Goal: Task Accomplishment & Management: Manage account settings

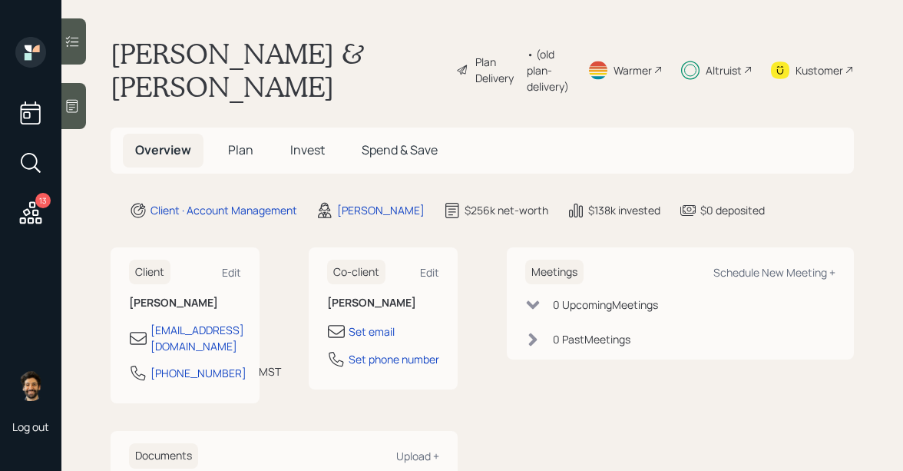
click at [305, 141] on span "Invest" at bounding box center [307, 149] width 35 height 17
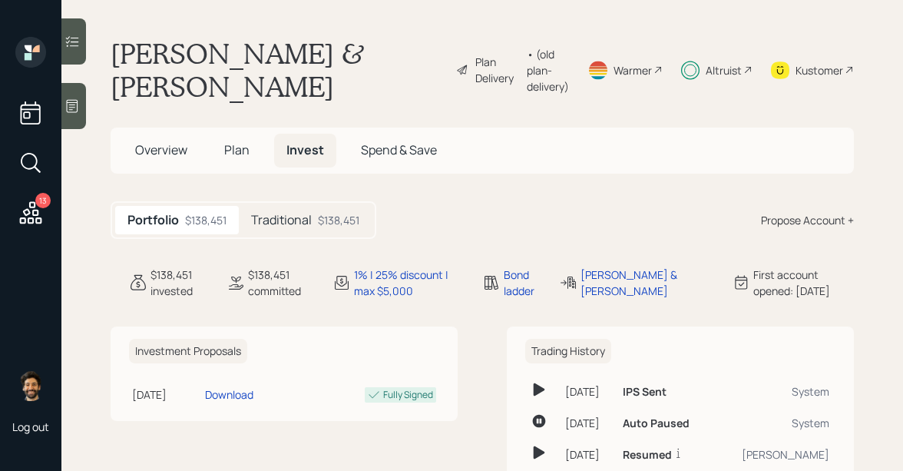
click at [296, 213] on h5 "Traditional" at bounding box center [281, 220] width 61 height 15
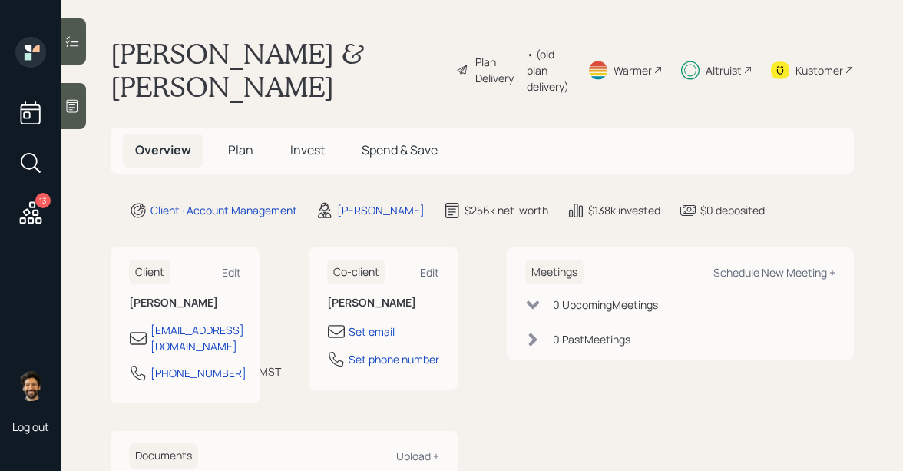
click at [250, 141] on span "Plan" at bounding box center [240, 149] width 25 height 17
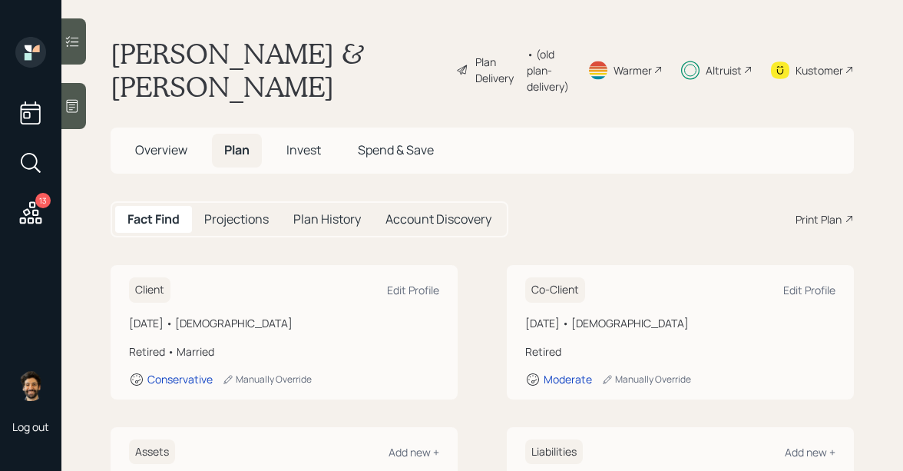
click at [310, 141] on span "Invest" at bounding box center [303, 149] width 35 height 17
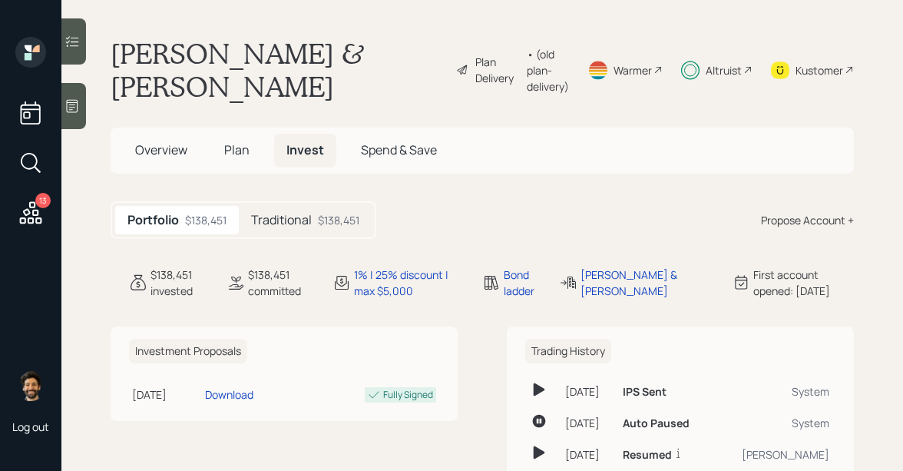
click at [277, 206] on div "Traditional $138,451" at bounding box center [305, 220] width 133 height 28
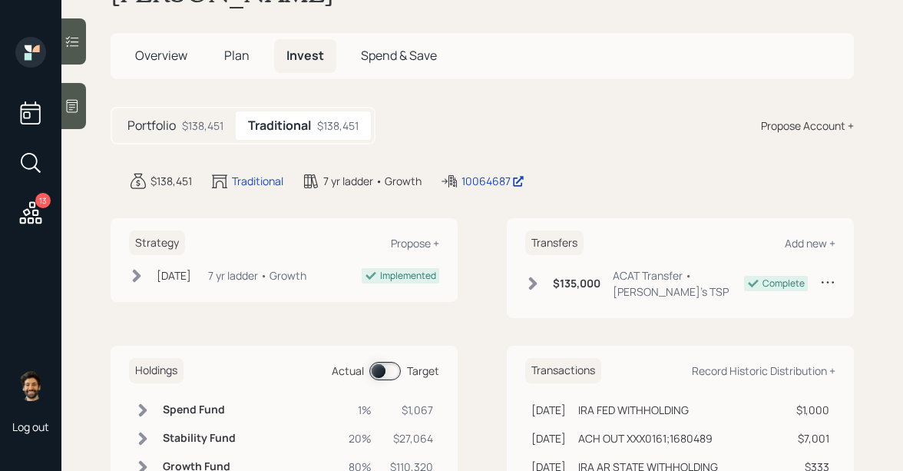
scroll to position [127, 0]
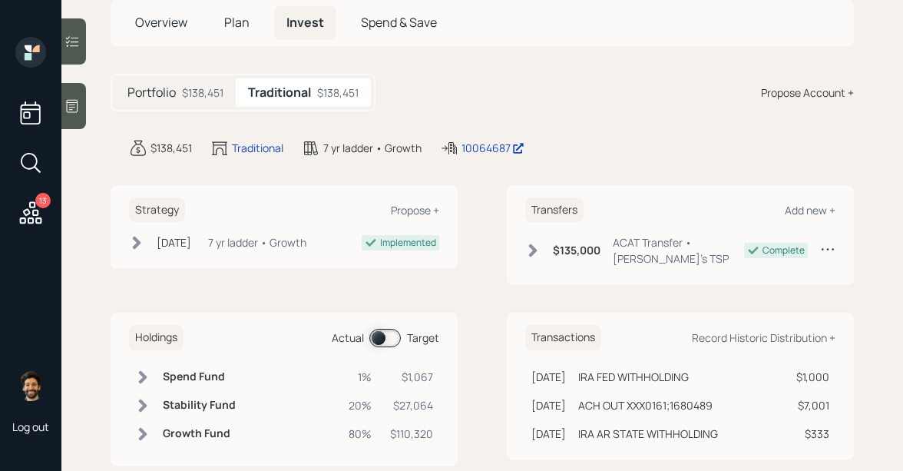
click at [384, 329] on span at bounding box center [384, 338] width 31 height 18
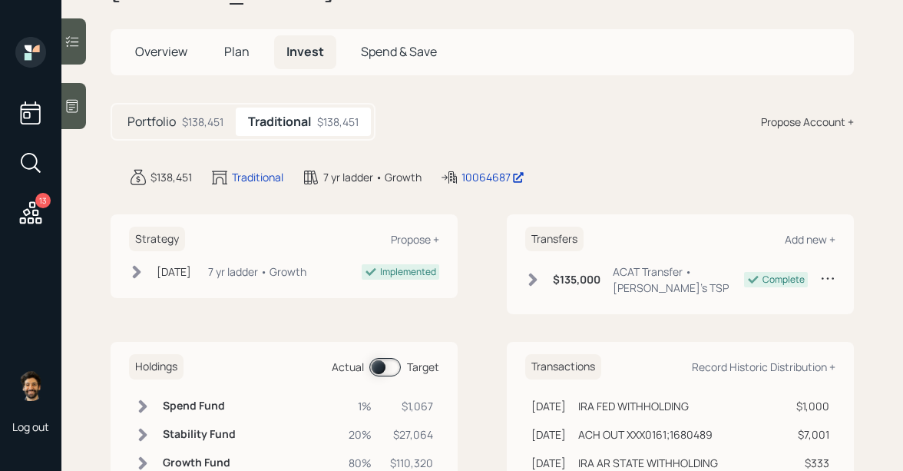
scroll to position [88, 0]
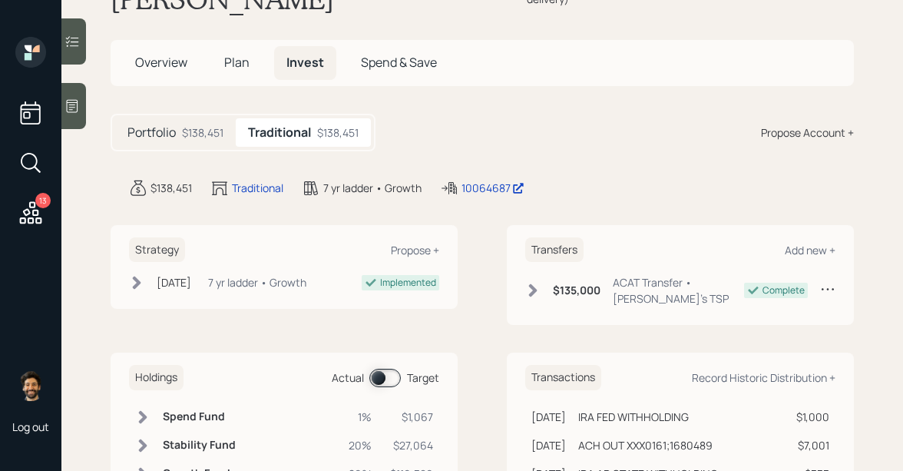
click at [196, 118] on div "Portfolio $138,451" at bounding box center [175, 132] width 121 height 28
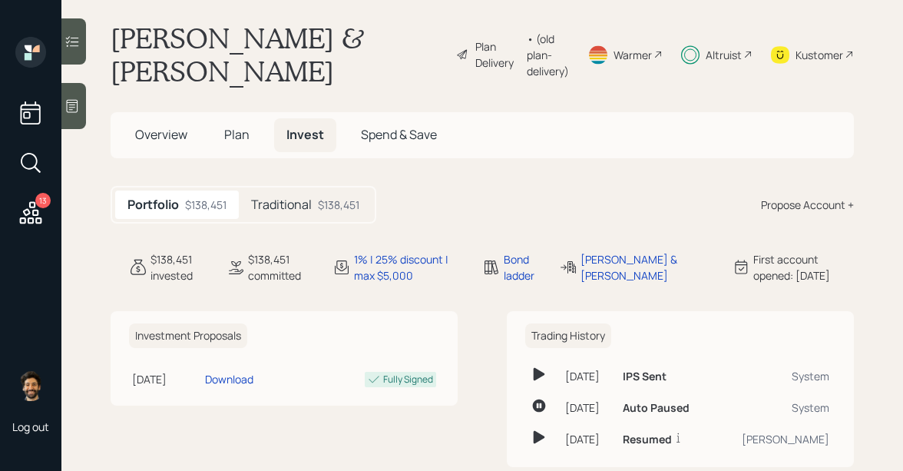
click at [224, 126] on span "Plan" at bounding box center [236, 134] width 25 height 17
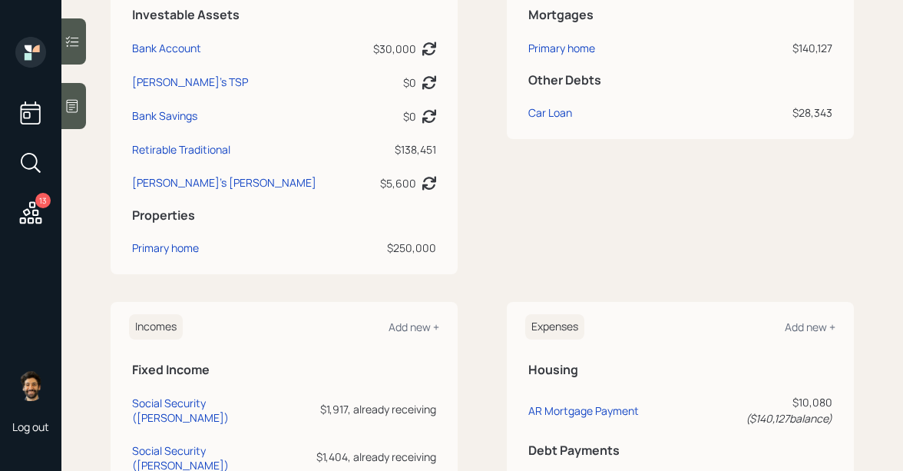
scroll to position [489, 0]
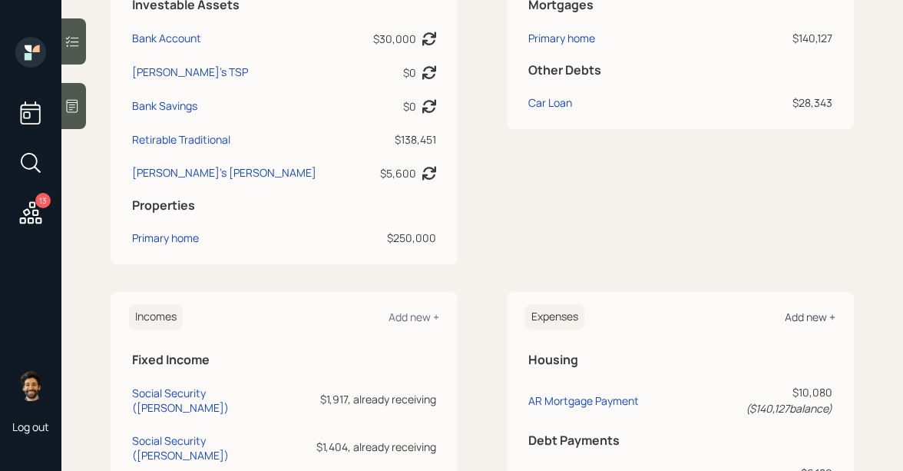
click at [813, 309] on div "Add new +" at bounding box center [810, 316] width 51 height 15
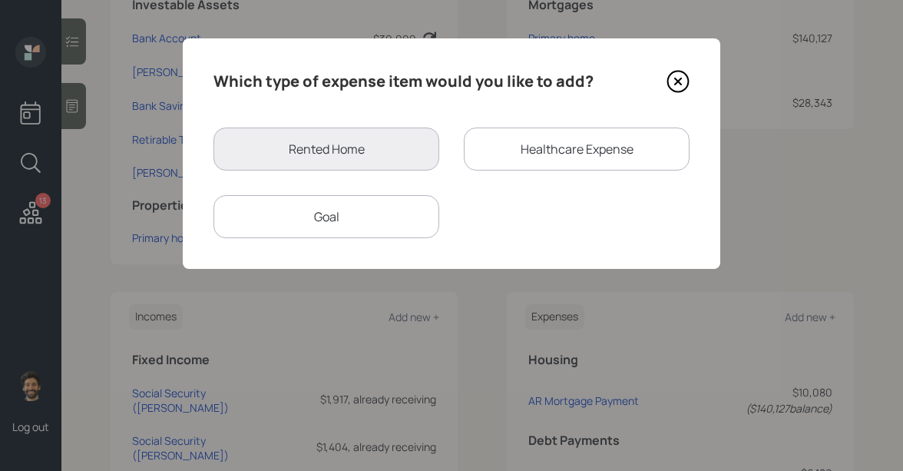
click at [359, 205] on div "Goal" at bounding box center [326, 216] width 226 height 43
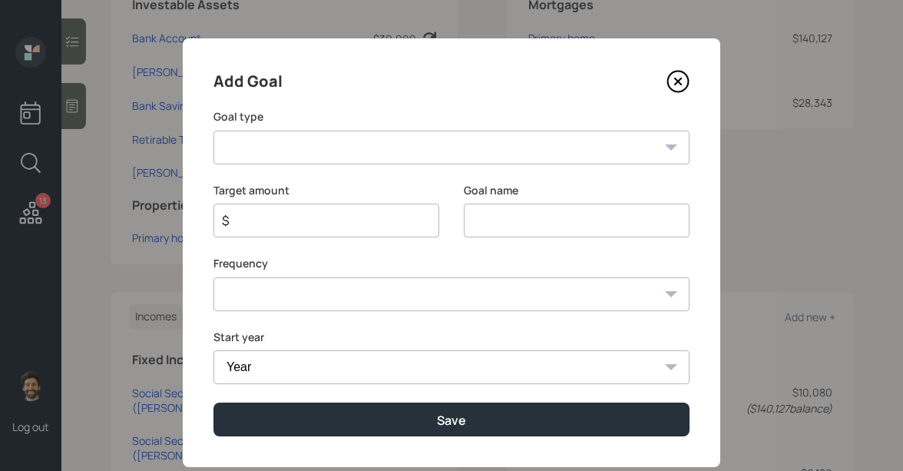
click at [355, 140] on select "Create an emergency fund Donate to charity Purchase a home Make a purchase Supp…" at bounding box center [451, 148] width 476 height 34
select select "other"
click at [213, 131] on select "Create an emergency fund Donate to charity Purchase a home Make a purchase Supp…" at bounding box center [451, 148] width 476 height 34
type input "Other"
click at [490, 218] on input "Other" at bounding box center [577, 220] width 226 height 34
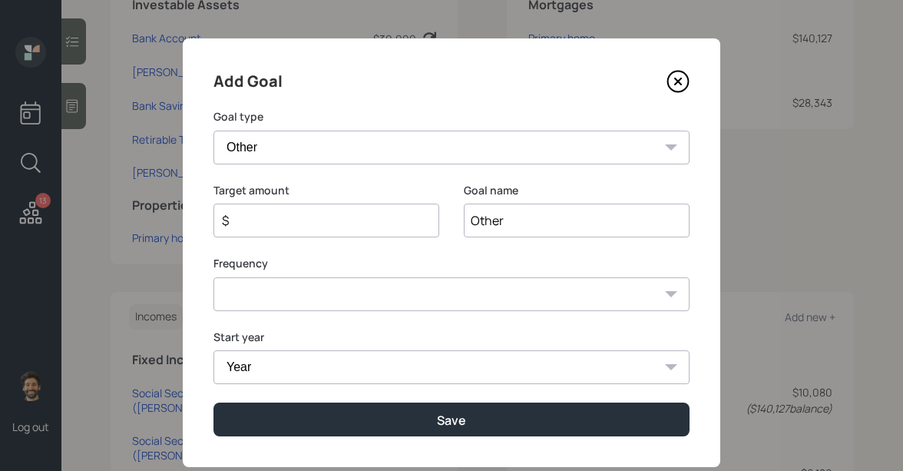
click at [490, 218] on input "Other" at bounding box center [577, 220] width 226 height 34
click at [312, 225] on input "$" at bounding box center [320, 220] width 200 height 18
type input "$ 10,000"
click at [477, 221] on input "Other" at bounding box center [577, 220] width 226 height 34
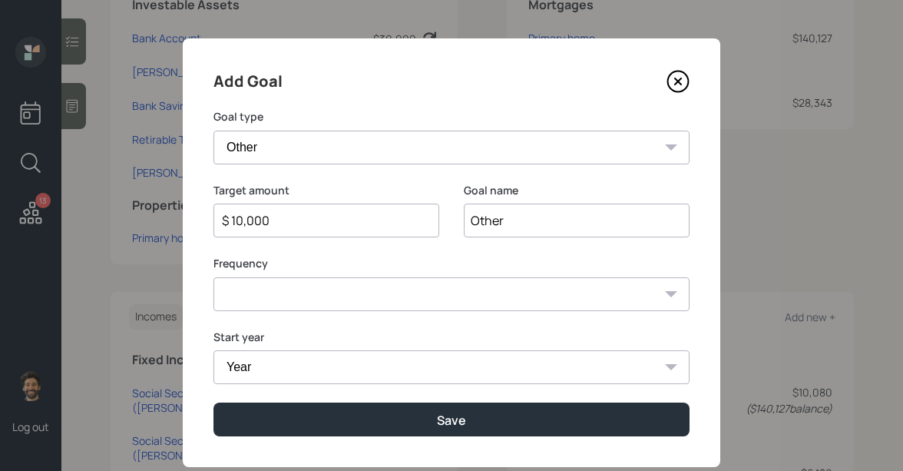
click at [477, 221] on input "Other" at bounding box center [577, 220] width 226 height 34
type input "Goals"
click at [311, 295] on select "One time Every 1 year Every 2 years Every 3 years Every 4 years Every 5 years E…" at bounding box center [451, 294] width 476 height 34
select select "0"
click at [213, 277] on select "One time Every 1 year Every 2 years Every 3 years Every 4 years Every 5 years E…" at bounding box center [451, 294] width 476 height 34
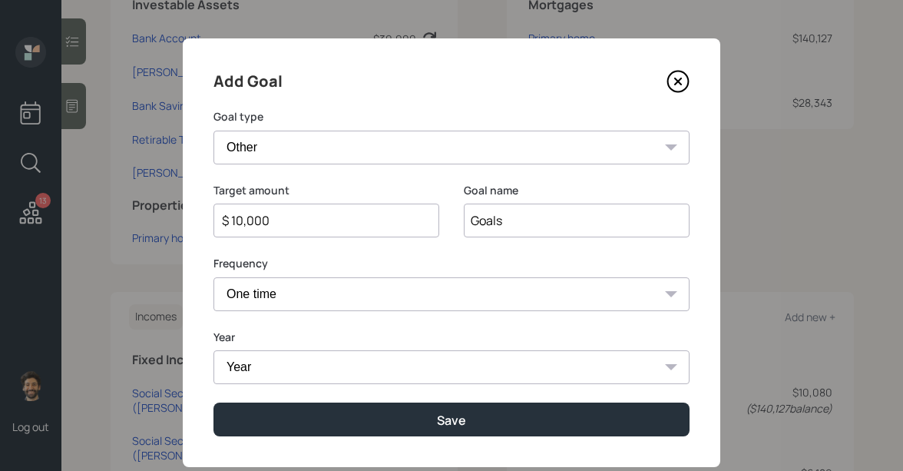
click at [274, 368] on select "Year 2025 2026 2027 2028 2029 2030 2031 2032 2033 2034 2035 2036 2037 2038 2039…" at bounding box center [451, 367] width 476 height 34
select select "2025"
click at [213, 350] on select "Year 2025 2026 2027 2028 2029 2030 2031 2032 2033 2034 2035 2036 2037 2038 2039…" at bounding box center [451, 367] width 476 height 34
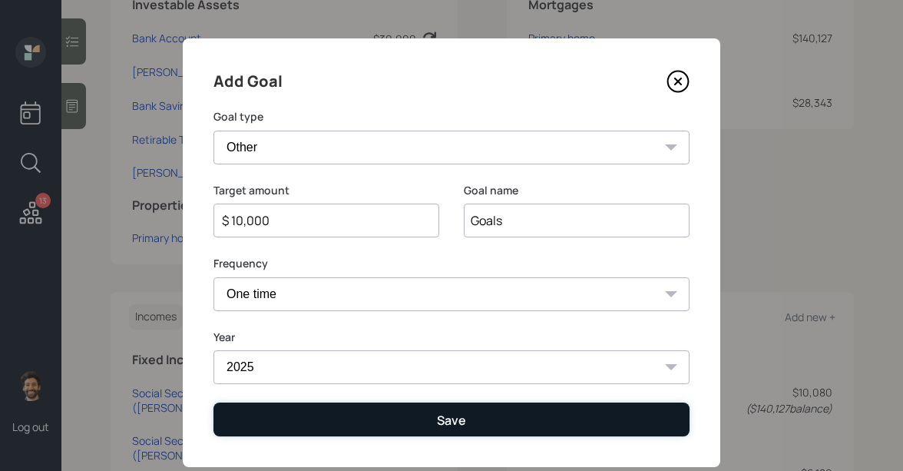
click at [283, 415] on button "Save" at bounding box center [451, 418] width 476 height 33
type input "$"
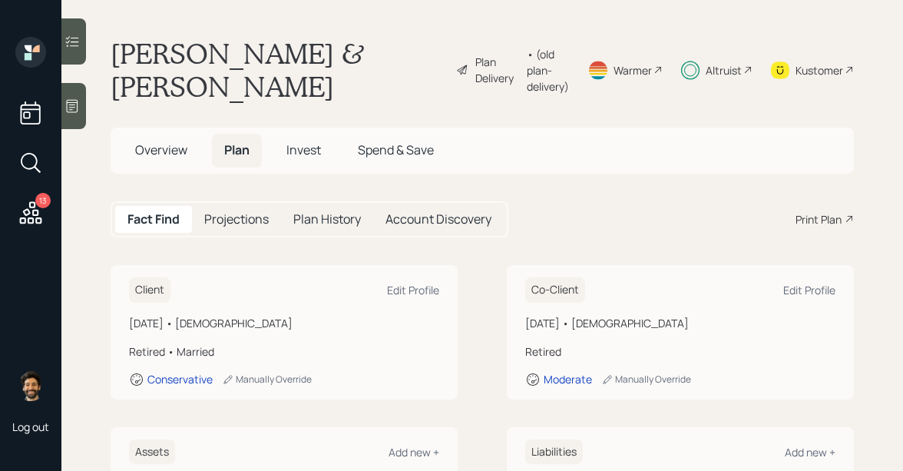
click at [296, 141] on span "Invest" at bounding box center [303, 149] width 35 height 17
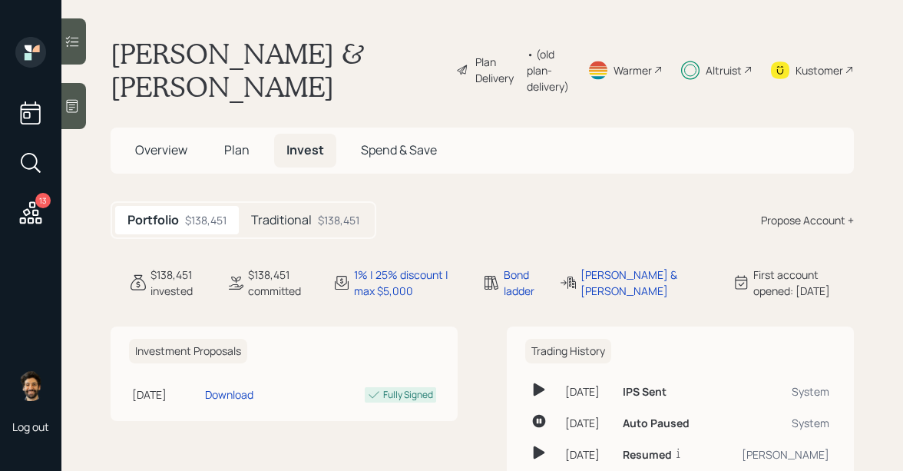
click at [298, 213] on h5 "Traditional" at bounding box center [281, 220] width 61 height 15
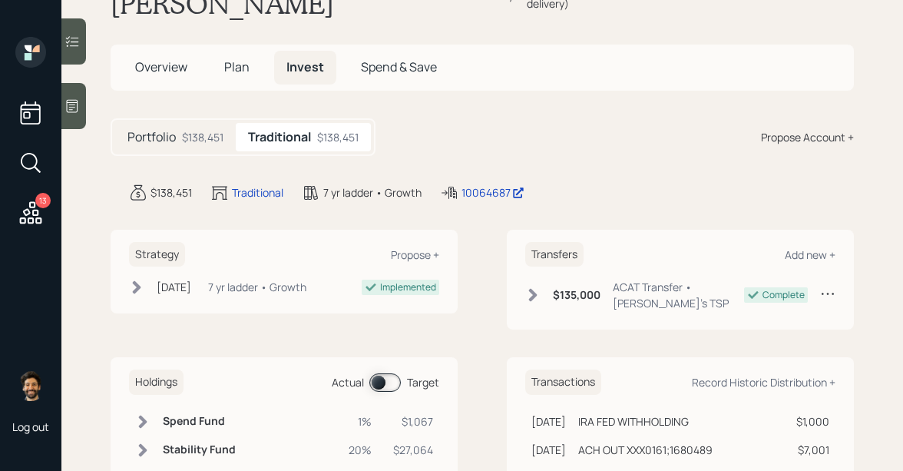
scroll to position [127, 0]
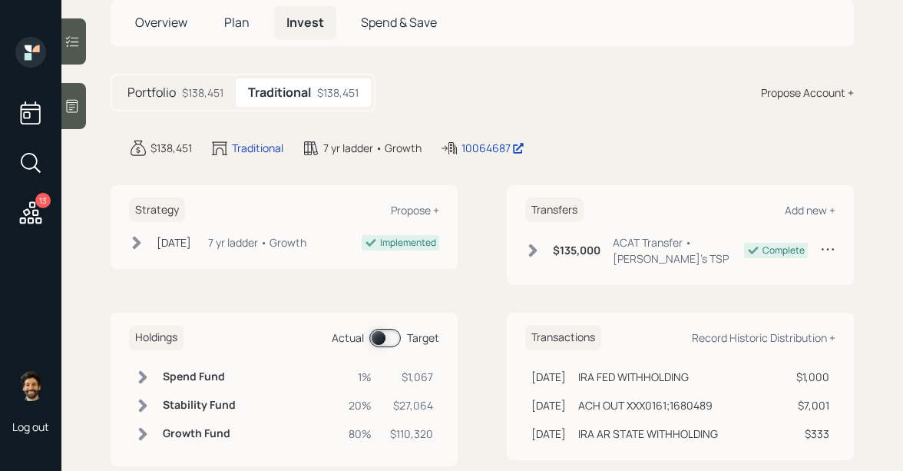
click at [387, 329] on span at bounding box center [384, 338] width 31 height 18
click at [144, 370] on icon at bounding box center [143, 376] width 8 height 13
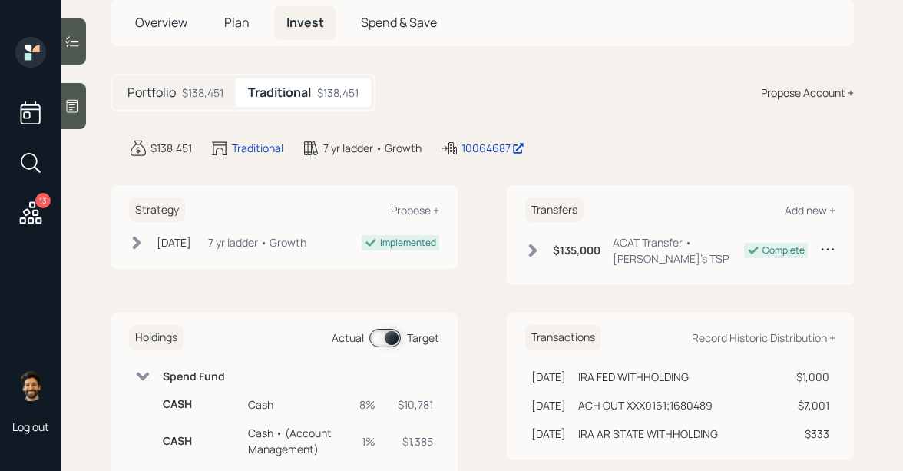
click at [208, 84] on div "$138,451" at bounding box center [202, 92] width 41 height 16
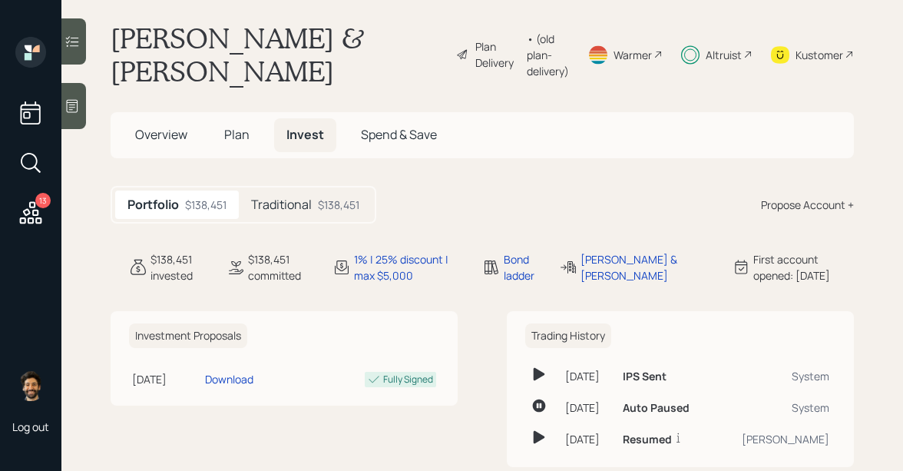
scroll to position [5, 0]
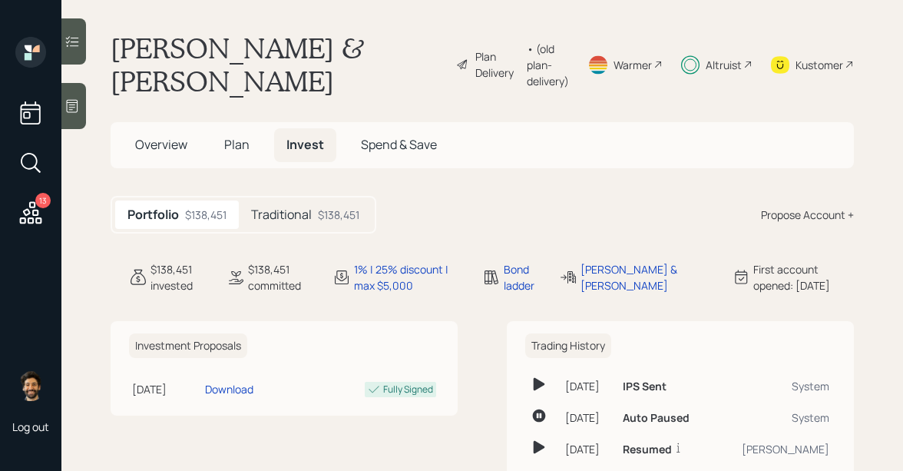
click at [316, 200] on div "Traditional $138,451" at bounding box center [305, 214] width 133 height 28
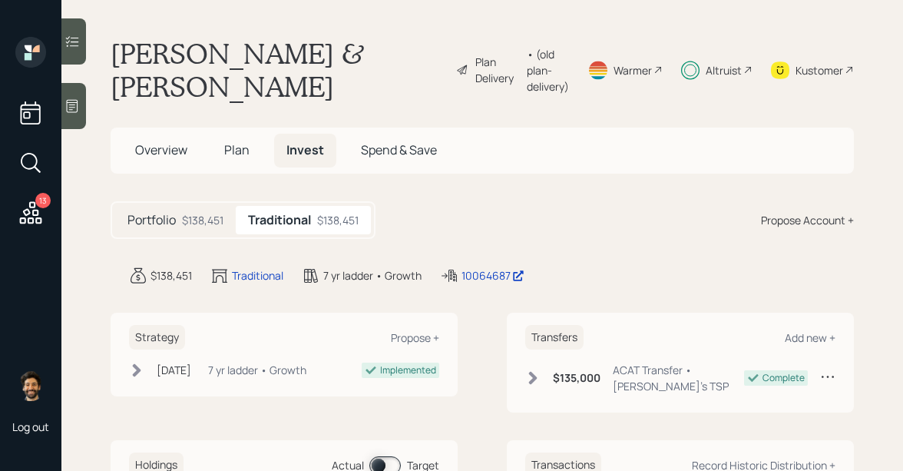
click at [240, 141] on span "Plan" at bounding box center [236, 149] width 25 height 17
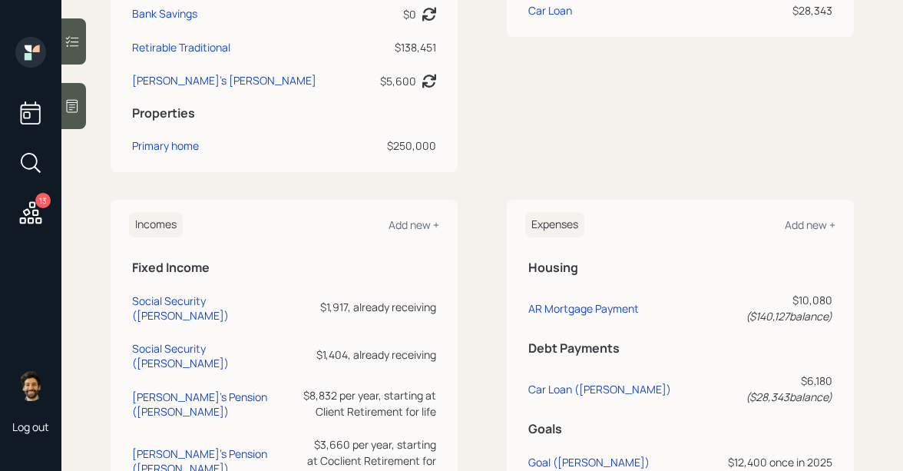
scroll to position [639, 0]
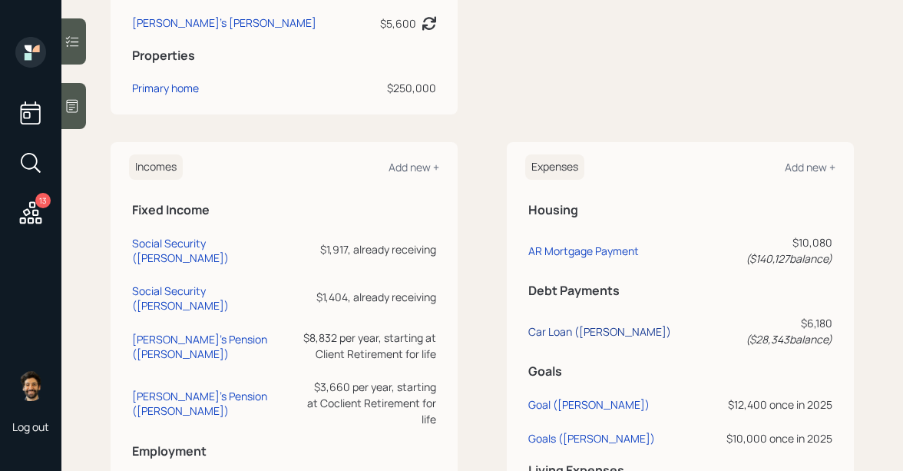
click at [556, 324] on div "Car Loan (Pam)" at bounding box center [599, 331] width 143 height 15
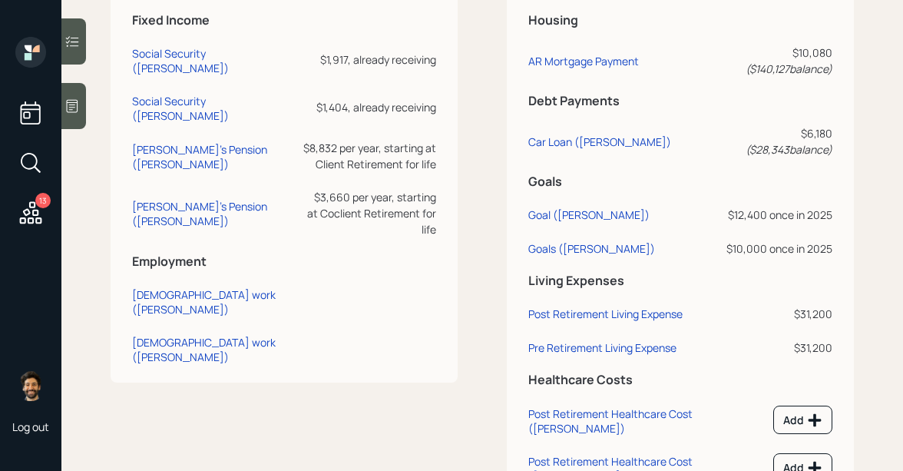
scroll to position [866, 0]
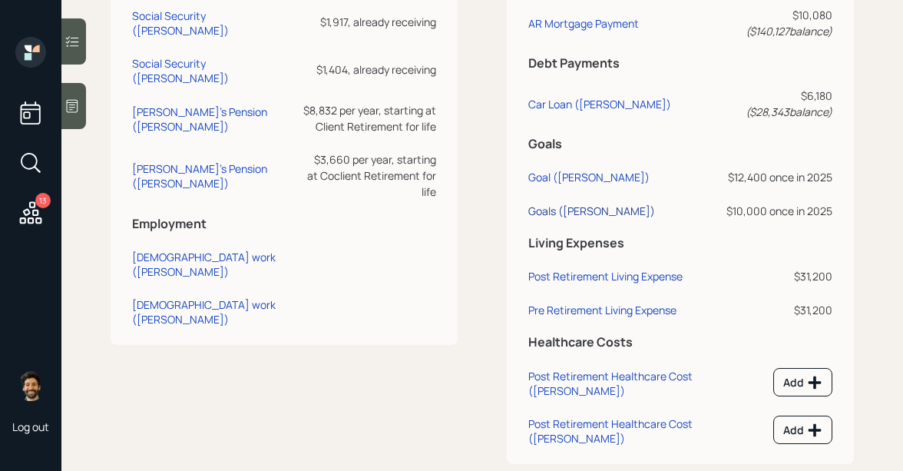
click at [557, 203] on div "Goals (David)" at bounding box center [591, 210] width 127 height 15
select select "0"
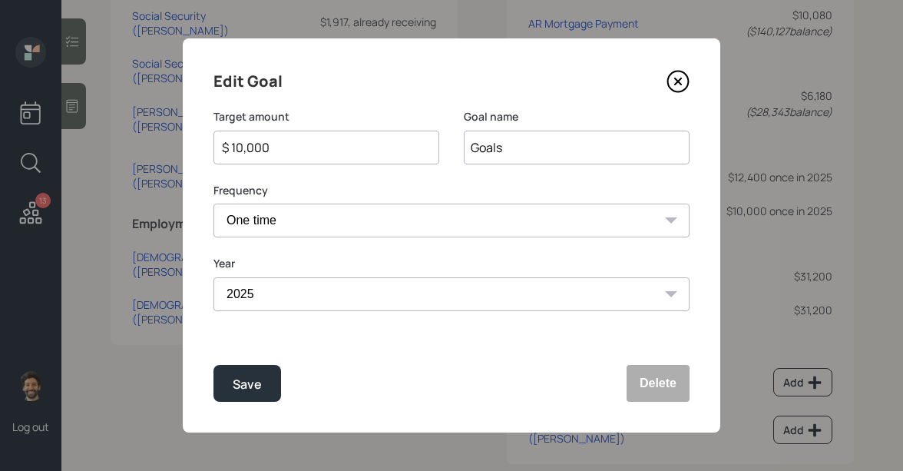
click at [306, 146] on input "$ 10,000" at bounding box center [320, 147] width 200 height 18
click at [233, 379] on div "Save" at bounding box center [247, 384] width 29 height 21
type input "$ 10,000"
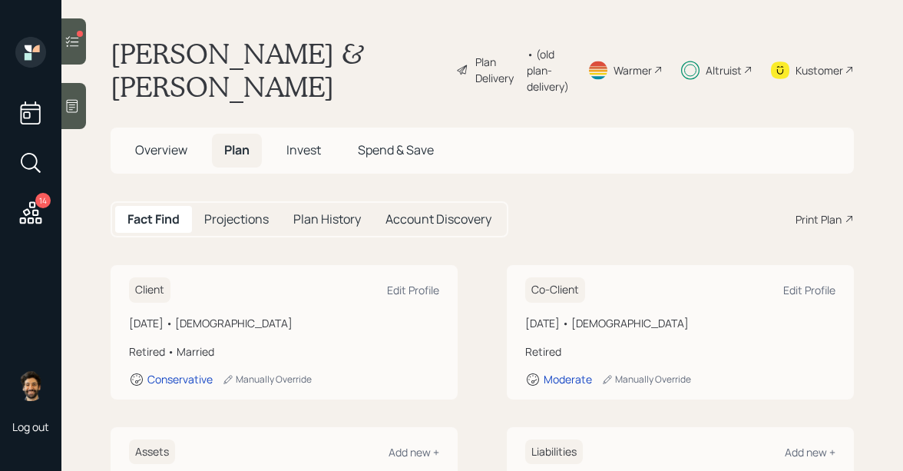
click at [299, 141] on span "Invest" at bounding box center [303, 149] width 35 height 17
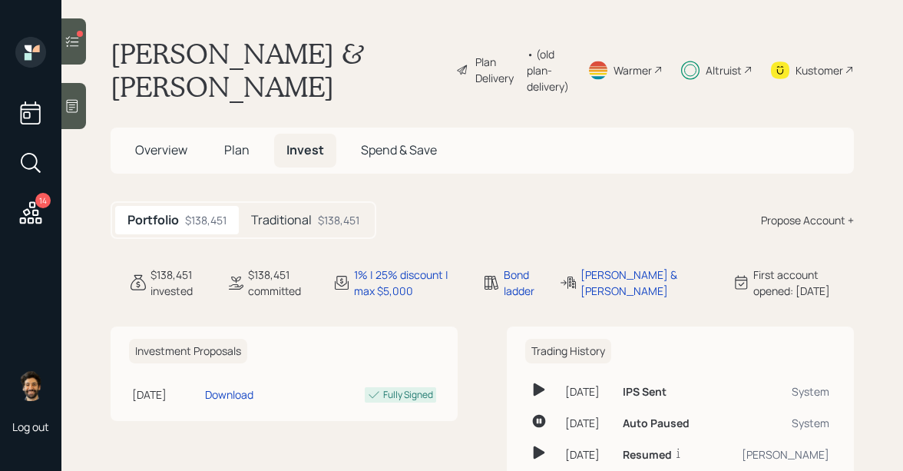
click at [300, 213] on h5 "Traditional" at bounding box center [281, 220] width 61 height 15
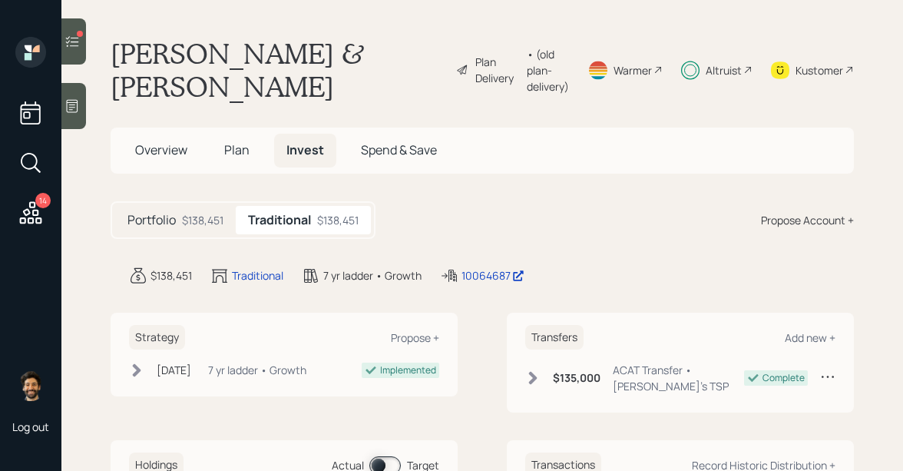
scroll to position [127, 0]
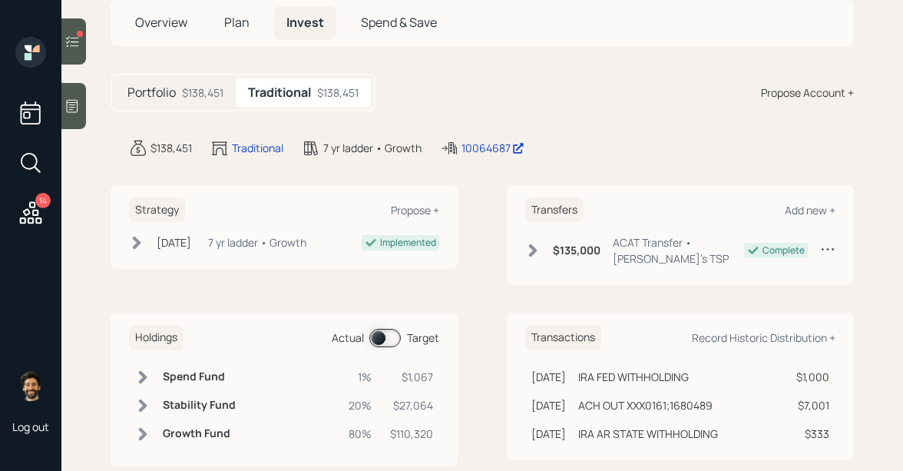
click at [378, 329] on span at bounding box center [384, 338] width 31 height 18
click at [147, 369] on icon at bounding box center [142, 376] width 15 height 15
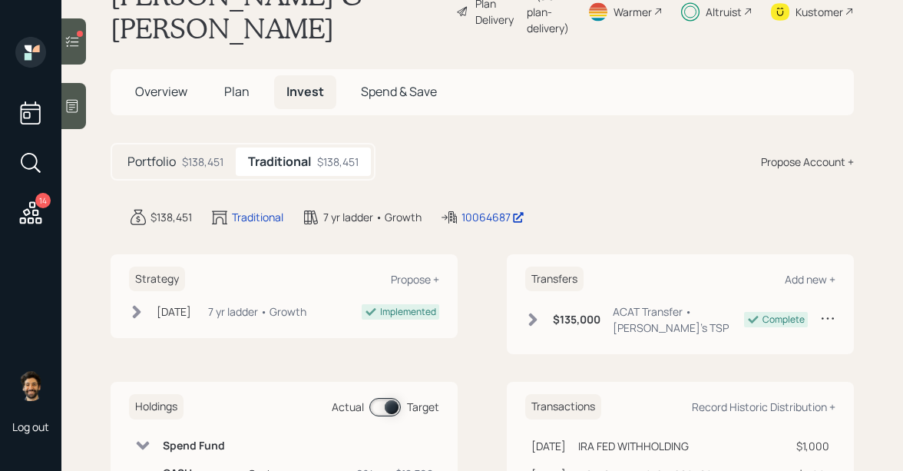
scroll to position [54, 0]
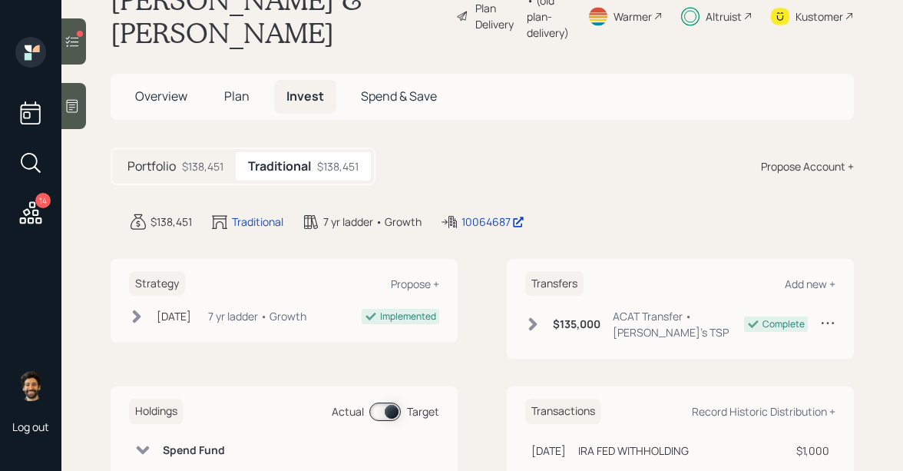
click at [232, 88] on span "Plan" at bounding box center [236, 96] width 25 height 17
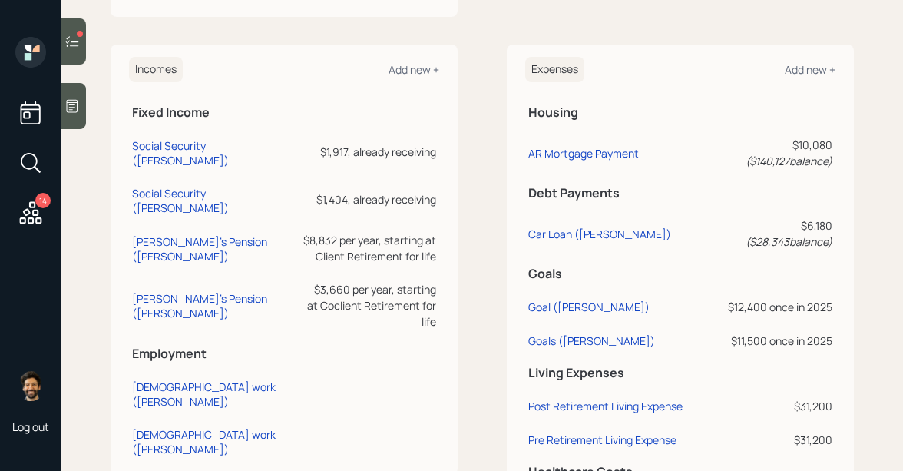
scroll to position [746, 0]
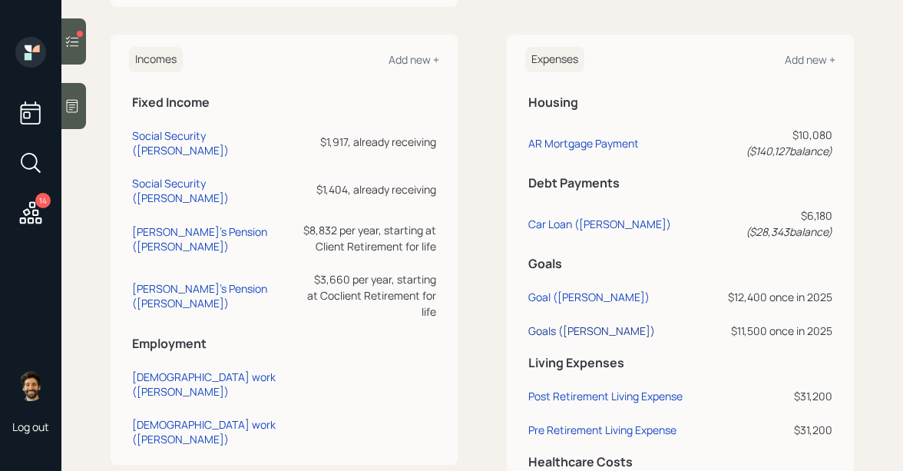
click at [554, 323] on div "Goals (David)" at bounding box center [591, 330] width 127 height 15
select select "0"
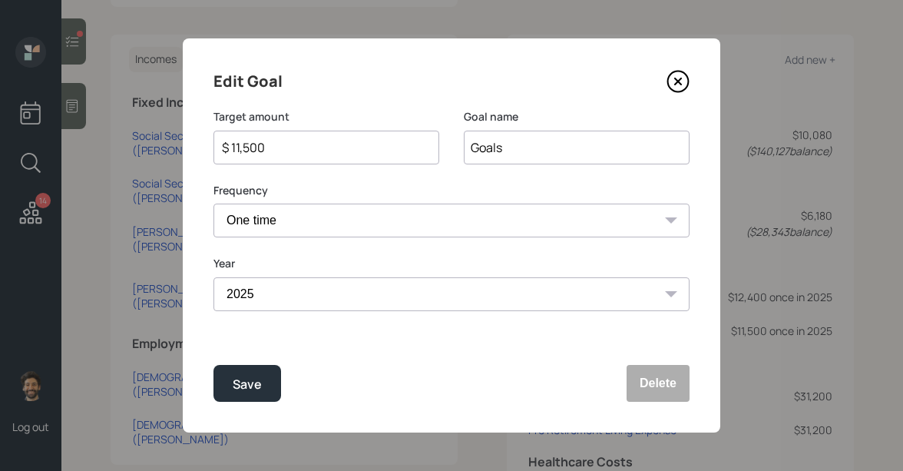
click at [276, 142] on input "$ 11,500" at bounding box center [320, 147] width 200 height 18
click at [240, 379] on div "Save" at bounding box center [247, 384] width 29 height 21
type input "$ 11,500"
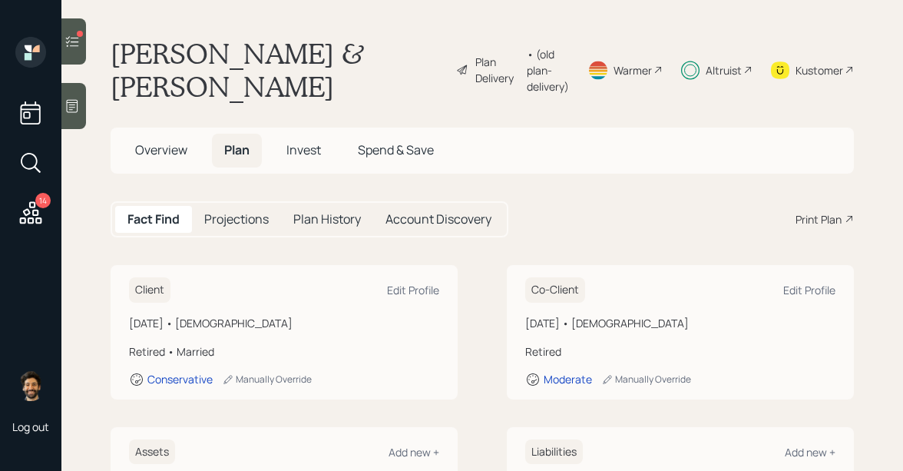
click at [302, 141] on span "Invest" at bounding box center [303, 149] width 35 height 17
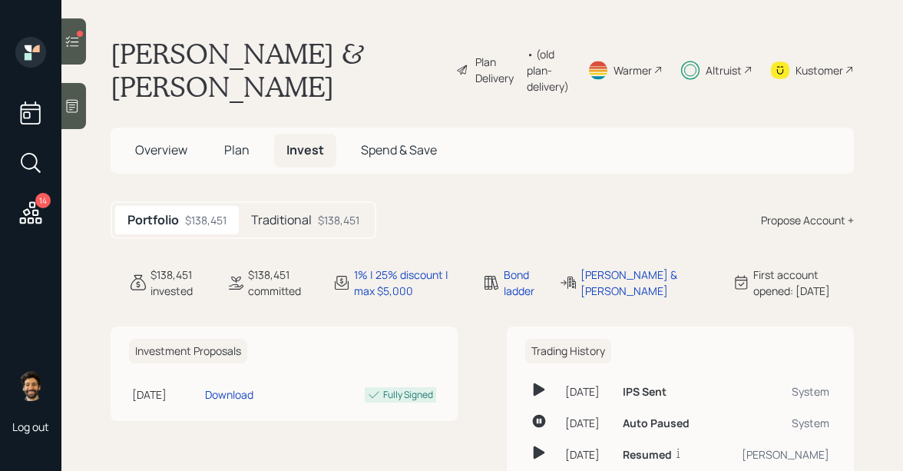
click at [276, 213] on h5 "Traditional" at bounding box center [281, 220] width 61 height 15
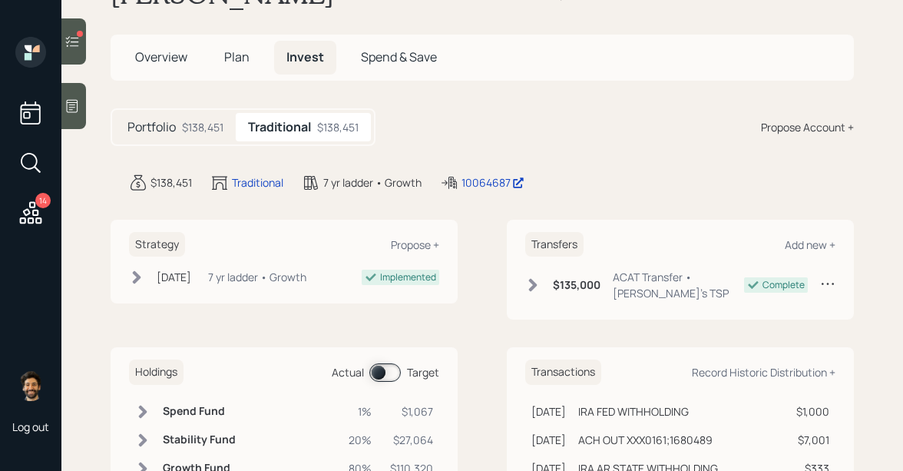
scroll to position [127, 0]
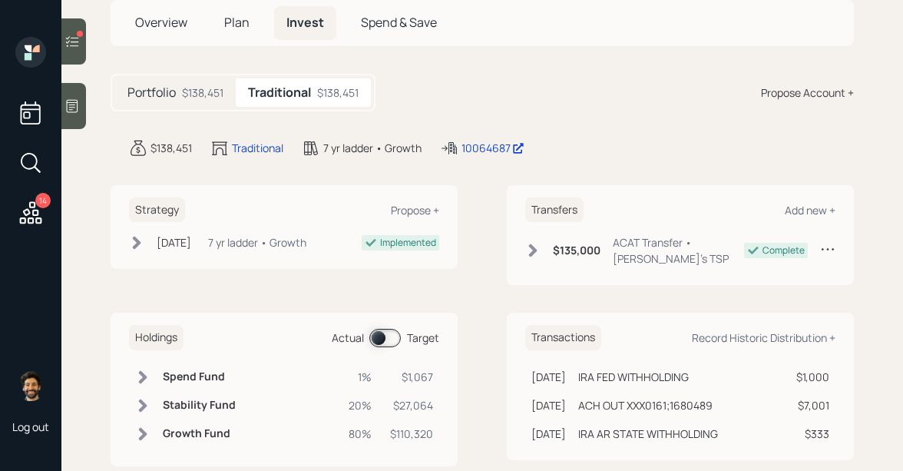
click at [378, 329] on span at bounding box center [384, 338] width 31 height 18
click at [206, 84] on div "$138,451" at bounding box center [202, 92] width 41 height 16
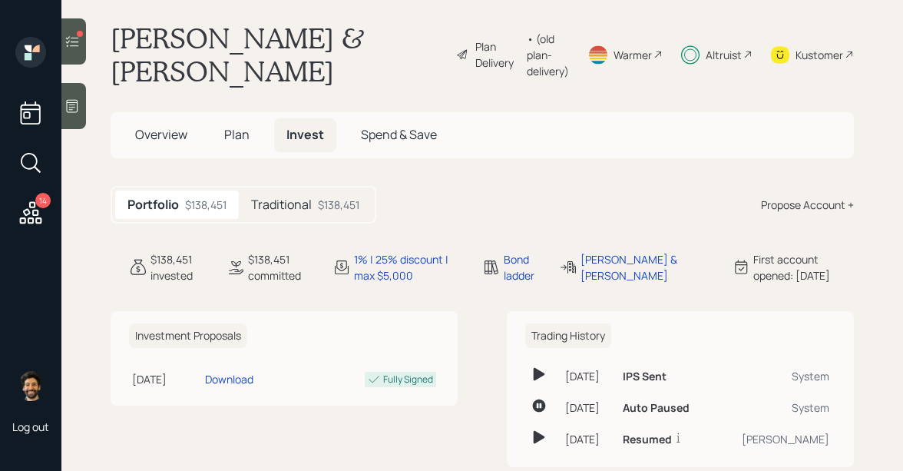
click at [253, 118] on h5 "Plan" at bounding box center [237, 134] width 50 height 33
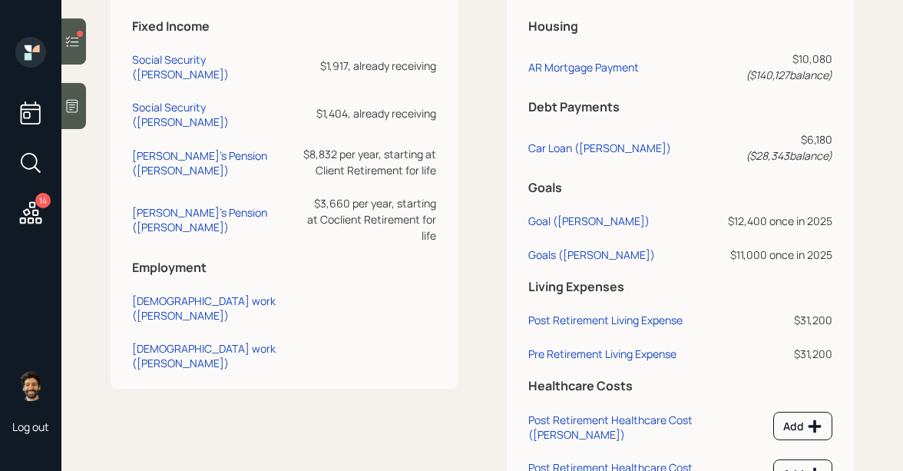
scroll to position [823, 0]
click at [570, 246] on div "Goals (David)" at bounding box center [591, 253] width 127 height 15
select select "0"
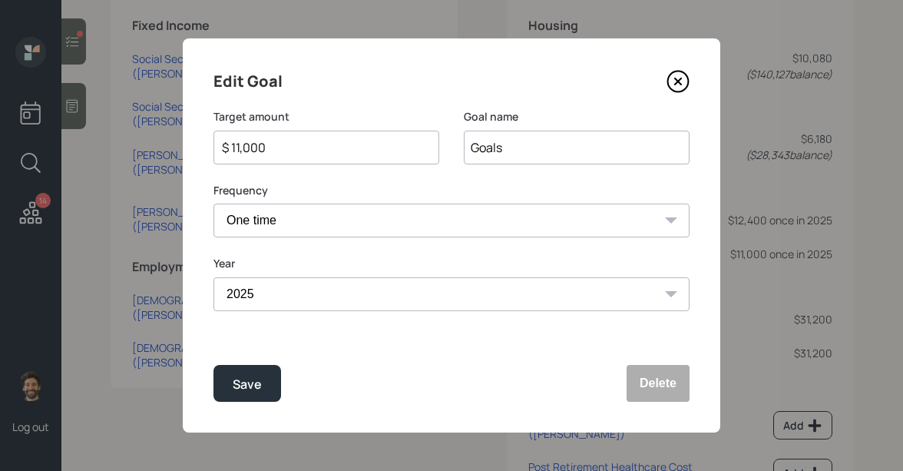
click at [273, 141] on input "$ 11,000" at bounding box center [320, 147] width 200 height 18
click at [241, 375] on div "Save" at bounding box center [247, 384] width 29 height 21
type input "$ 11,000"
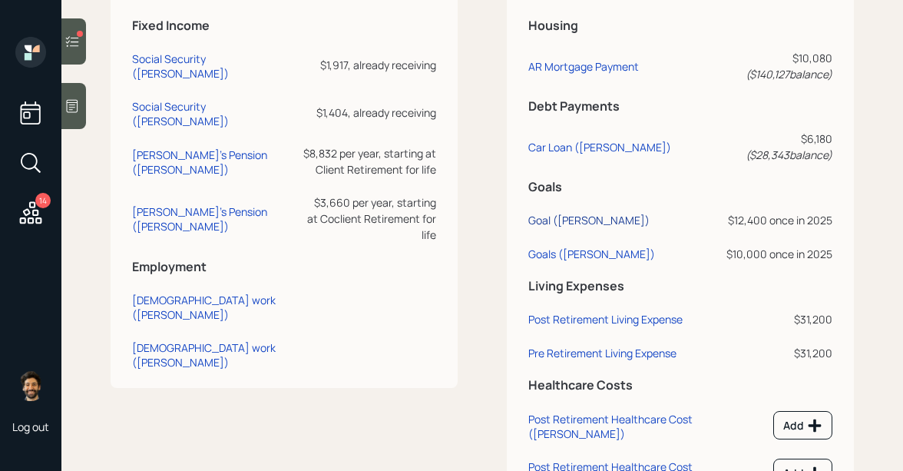
click at [552, 213] on div "Goal (David)" at bounding box center [588, 220] width 121 height 15
select select "0"
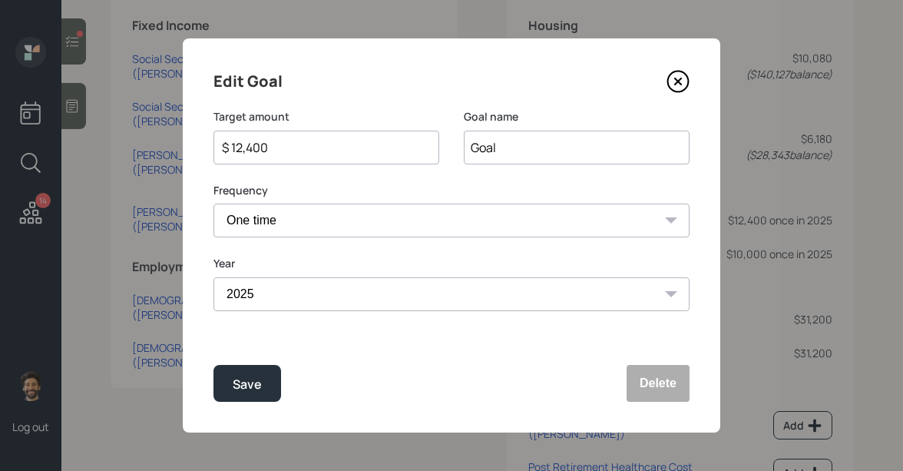
click at [293, 150] on input "$ 12,400" at bounding box center [320, 147] width 200 height 18
click at [251, 388] on div "Save" at bounding box center [247, 384] width 29 height 21
type input "$ 12,400"
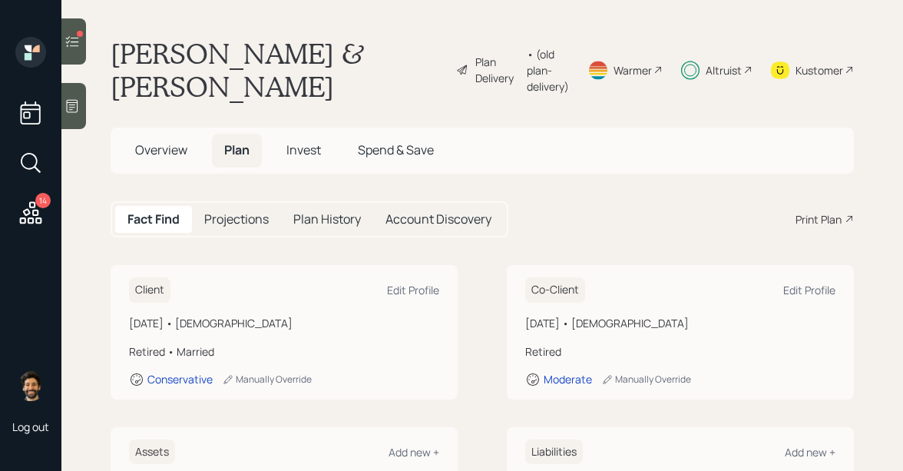
click at [313, 141] on span "Invest" at bounding box center [303, 149] width 35 height 17
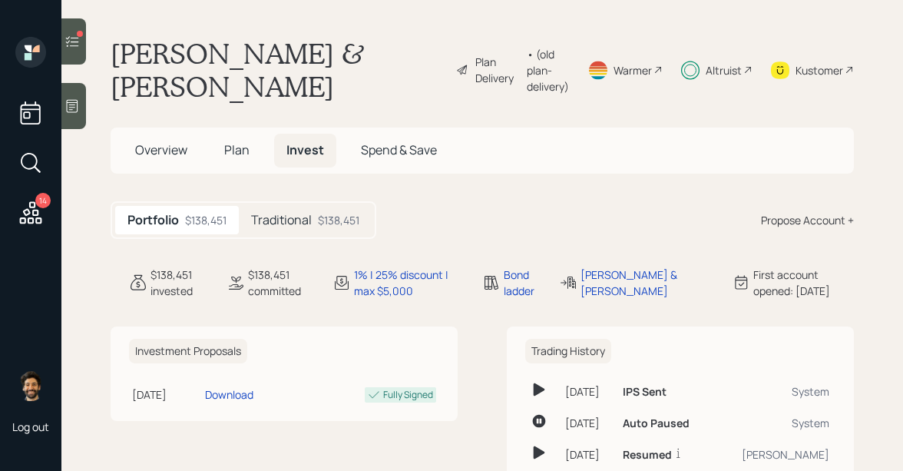
click at [301, 213] on h5 "Traditional" at bounding box center [281, 220] width 61 height 15
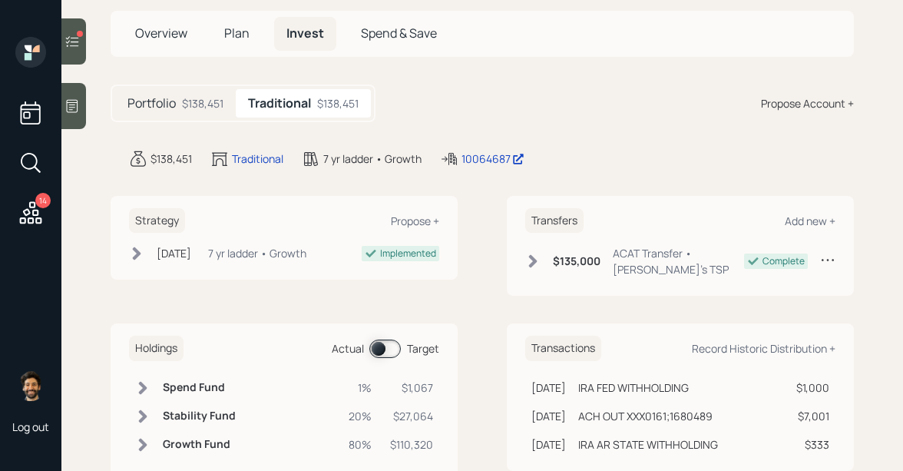
scroll to position [127, 0]
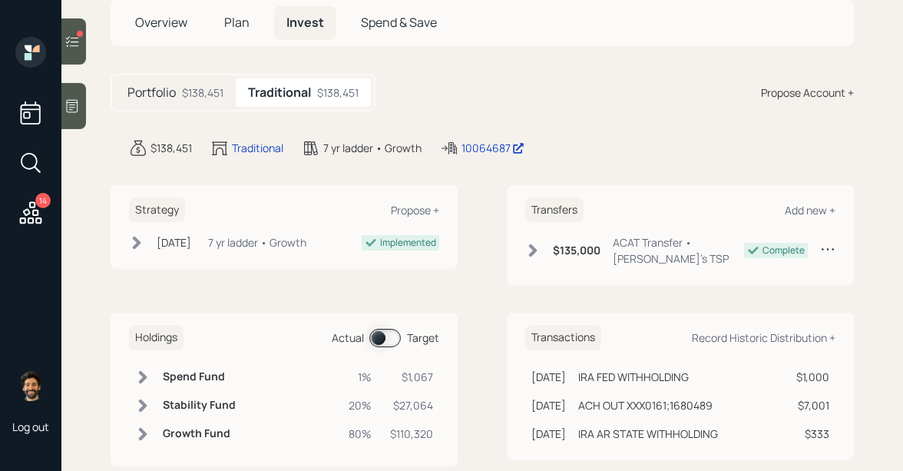
click at [378, 329] on span at bounding box center [384, 338] width 31 height 18
click at [145, 370] on icon at bounding box center [143, 376] width 8 height 13
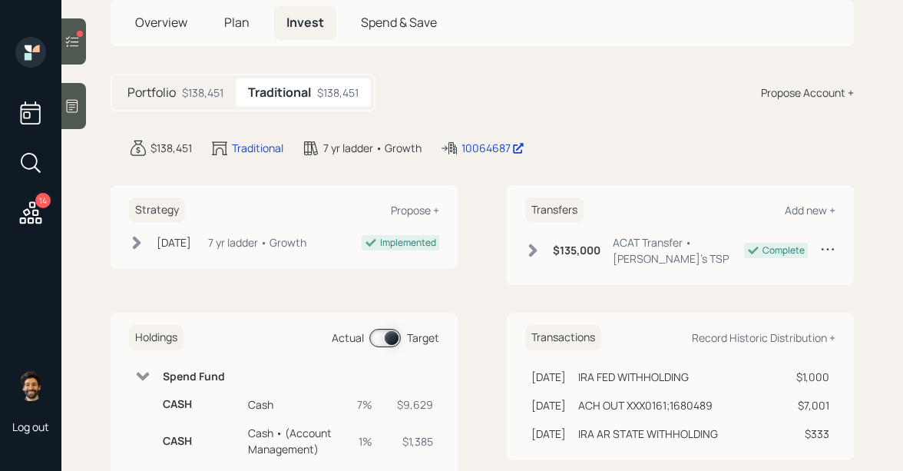
click at [145, 372] on icon at bounding box center [143, 376] width 13 height 8
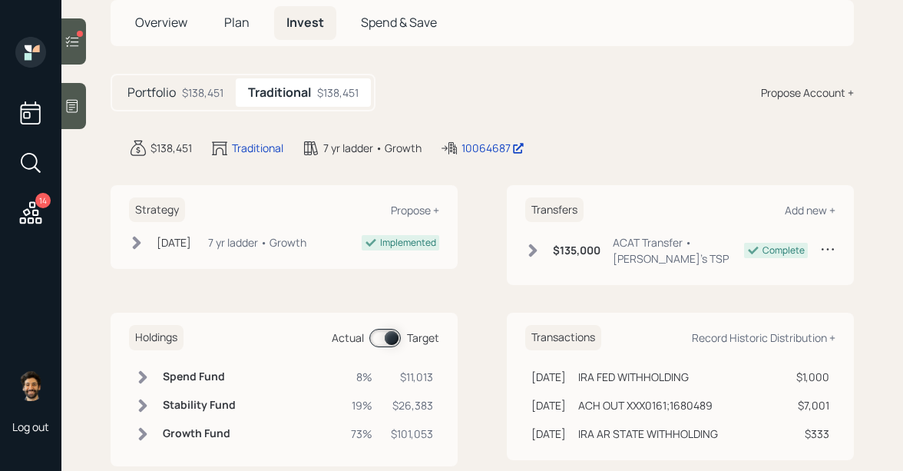
click at [203, 84] on div "$138,451" at bounding box center [202, 92] width 41 height 16
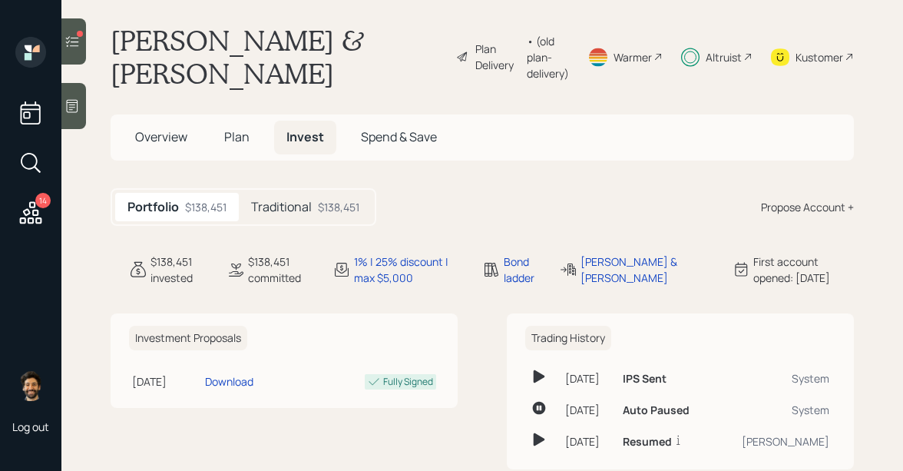
click at [230, 128] on span "Plan" at bounding box center [236, 136] width 25 height 17
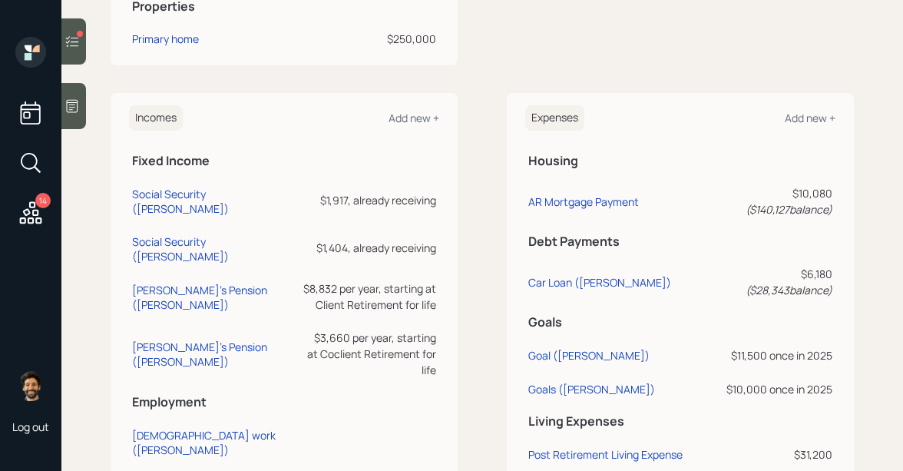
scroll to position [693, 0]
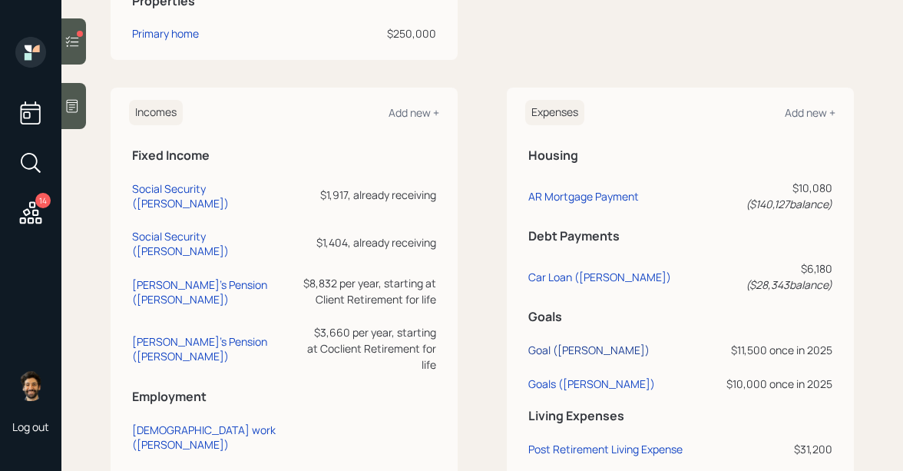
click at [543, 342] on div "Goal ([PERSON_NAME])" at bounding box center [588, 349] width 121 height 15
select select "0"
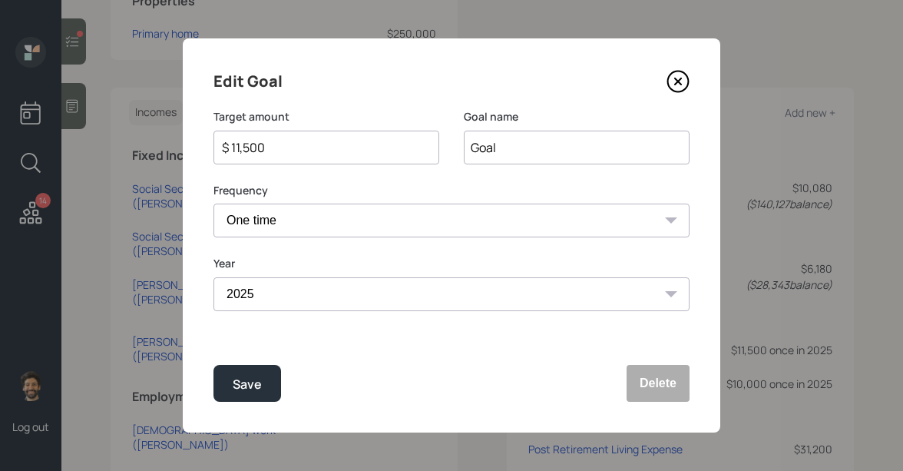
click at [264, 152] on input "$ 11,500" at bounding box center [320, 147] width 200 height 18
click at [247, 371] on button "Save" at bounding box center [247, 383] width 68 height 37
type input "$ 11,500"
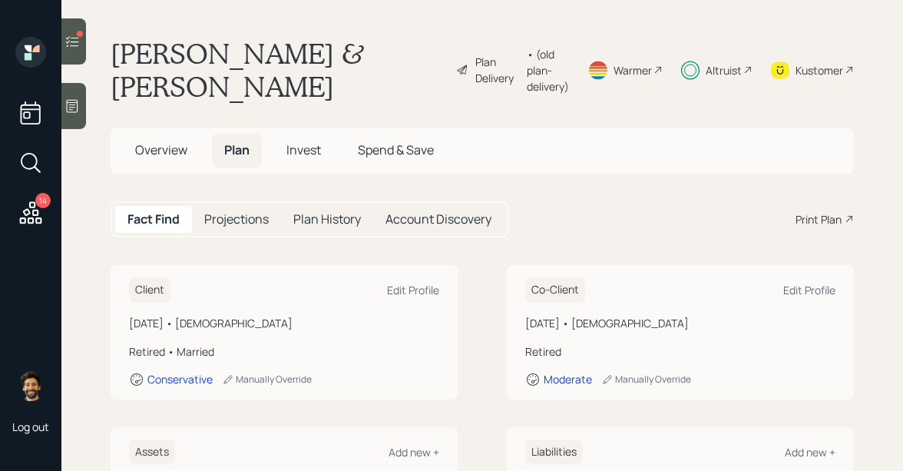
click at [306, 134] on h5 "Invest" at bounding box center [303, 150] width 59 height 33
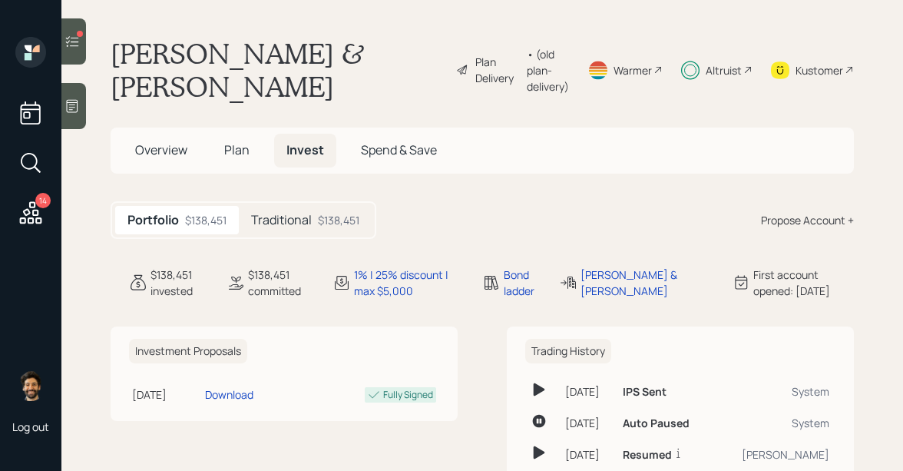
click at [310, 206] on div "Traditional $138,451" at bounding box center [305, 220] width 133 height 28
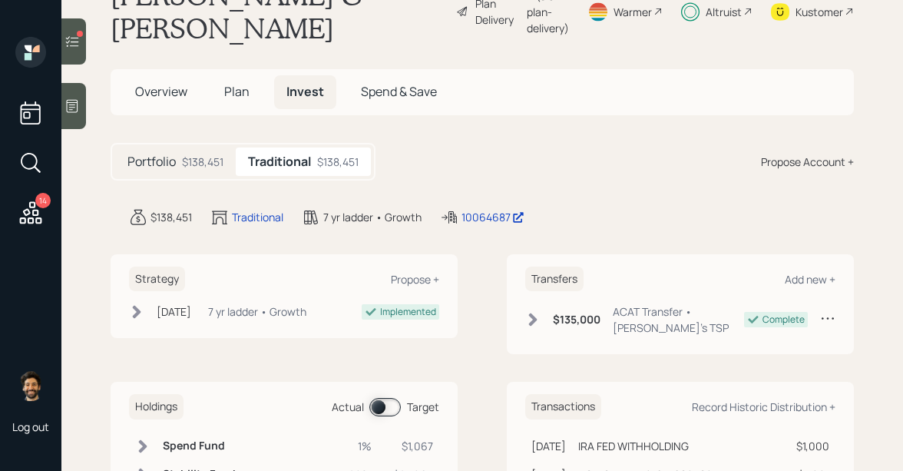
scroll to position [127, 0]
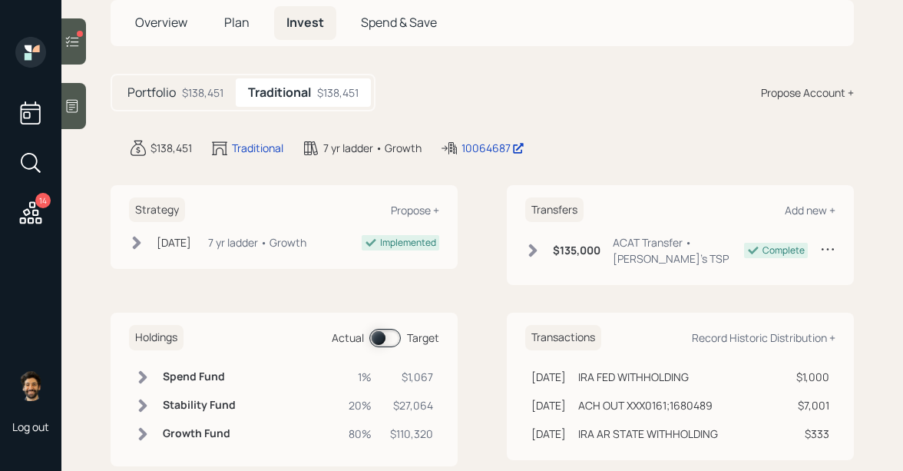
click at [382, 329] on span at bounding box center [384, 338] width 31 height 18
click at [140, 370] on icon at bounding box center [143, 376] width 8 height 13
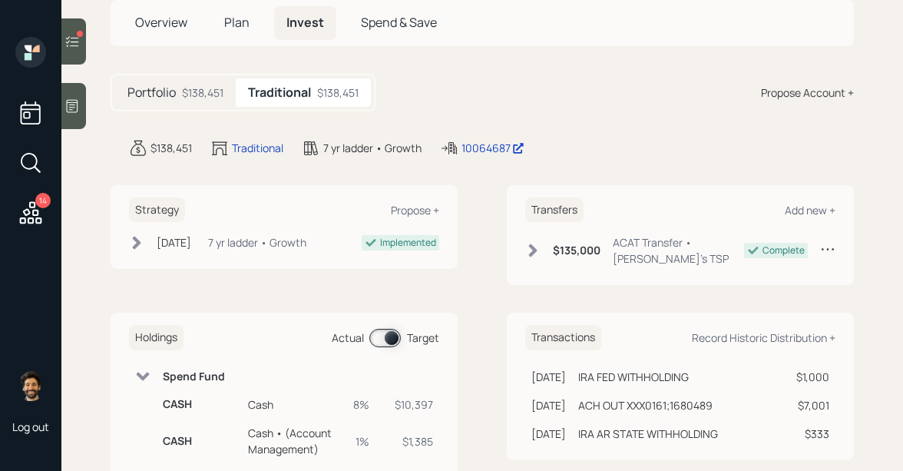
click at [140, 369] on icon at bounding box center [142, 376] width 15 height 15
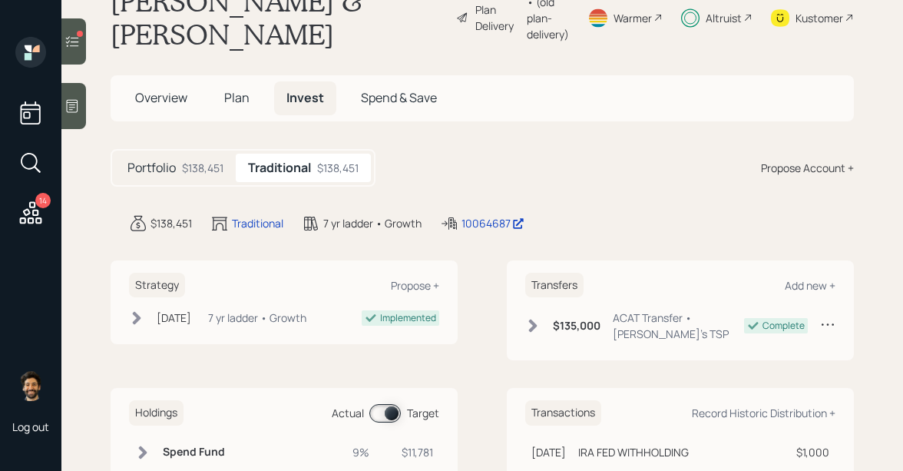
click at [243, 89] on span "Plan" at bounding box center [236, 97] width 25 height 17
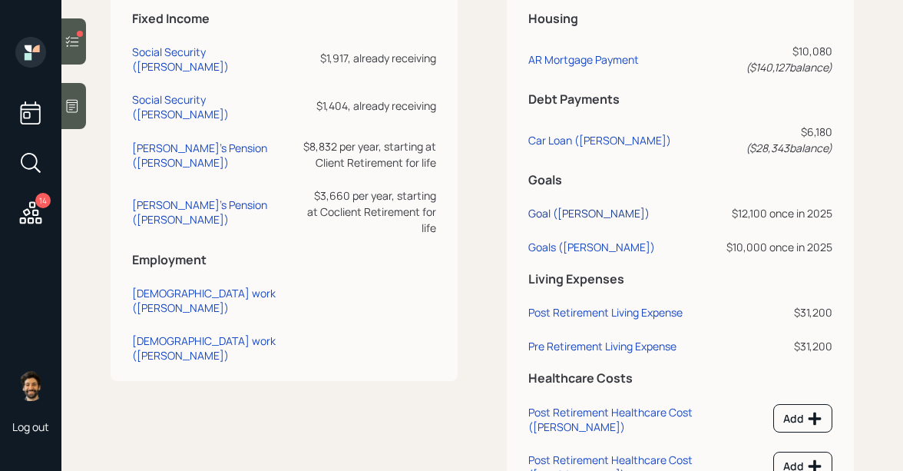
scroll to position [829, 0]
click at [545, 207] on div "Goal (David)" at bounding box center [588, 214] width 121 height 15
select select "0"
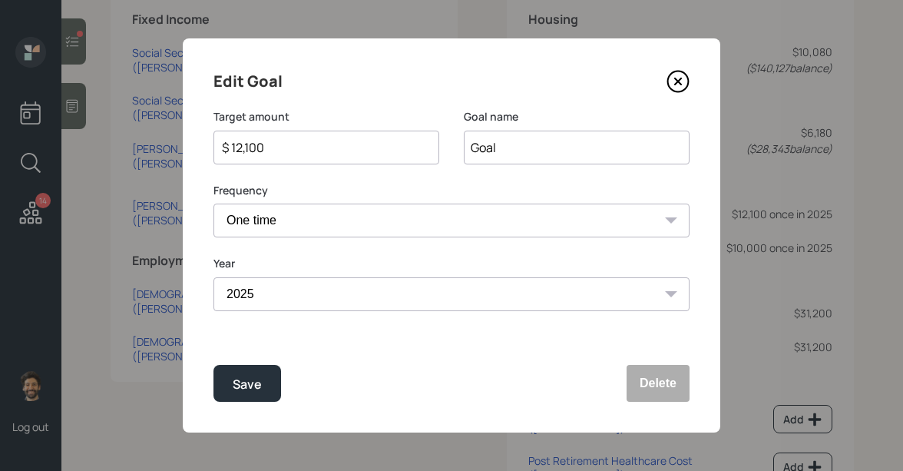
click at [336, 146] on input "$ 12,100" at bounding box center [320, 147] width 200 height 18
click at [252, 372] on button "Save" at bounding box center [247, 383] width 68 height 37
type input "$ 12,100"
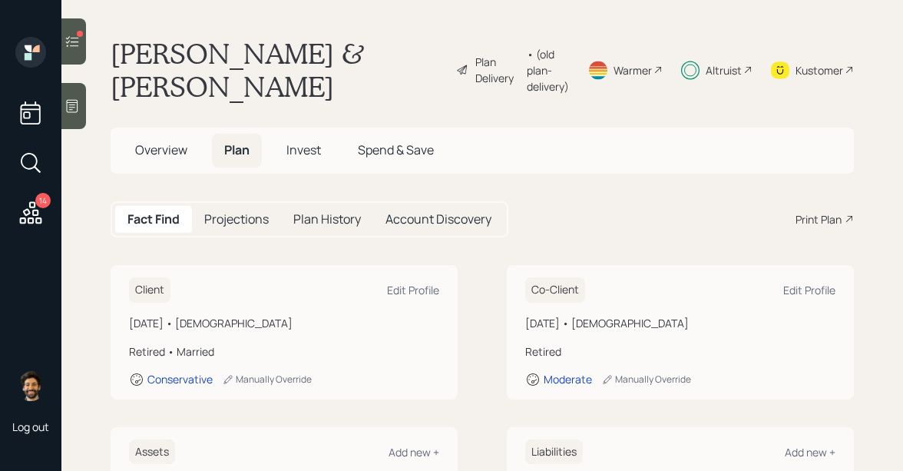
click at [308, 141] on span "Invest" at bounding box center [303, 149] width 35 height 17
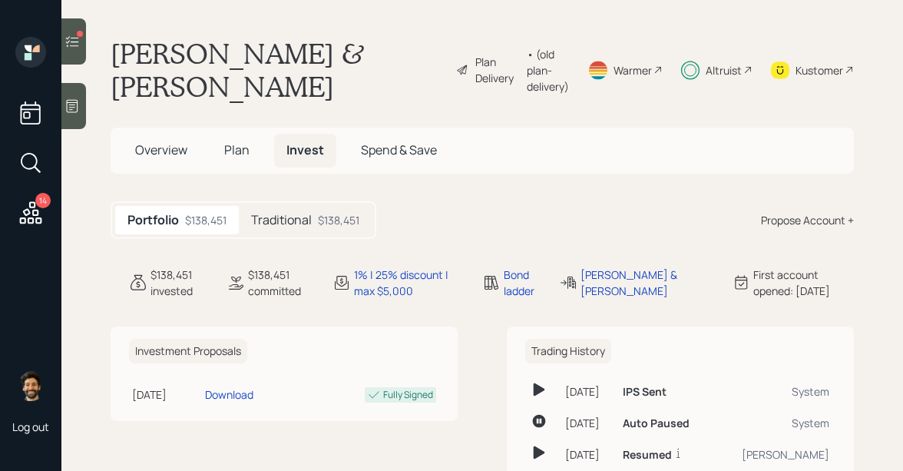
click at [275, 206] on div "Traditional $138,451" at bounding box center [305, 220] width 133 height 28
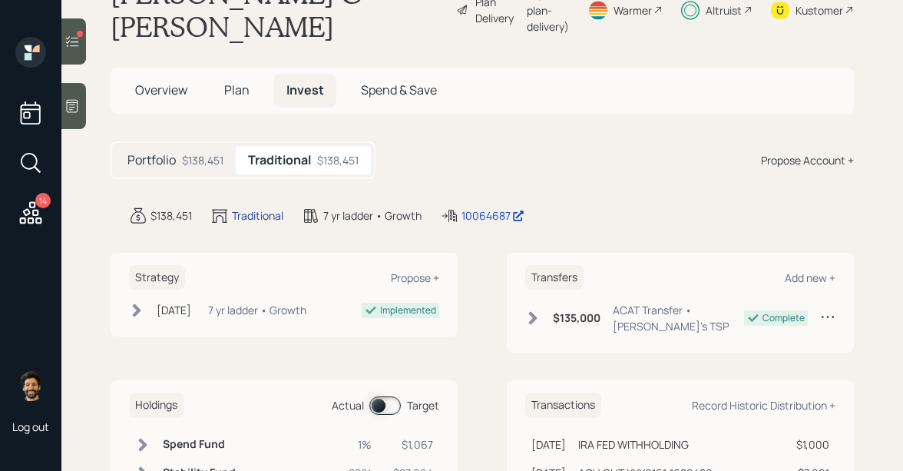
scroll to position [127, 0]
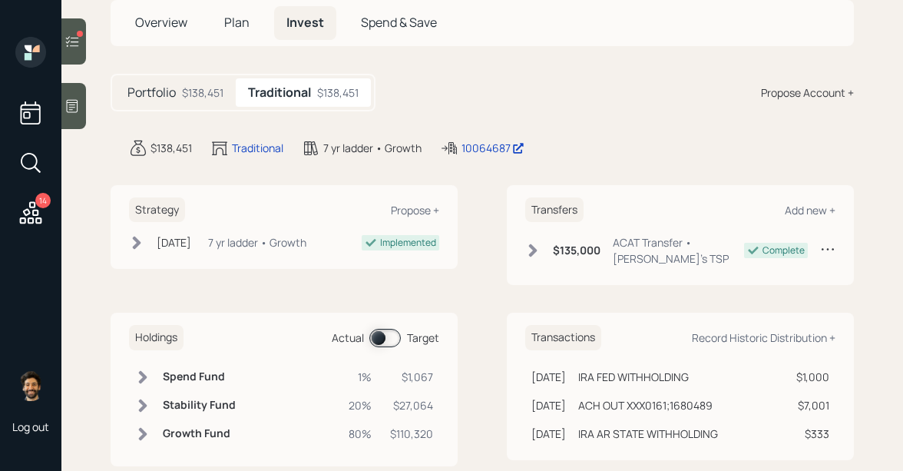
click at [388, 329] on span at bounding box center [384, 338] width 31 height 18
click at [150, 362] on td at bounding box center [143, 376] width 28 height 28
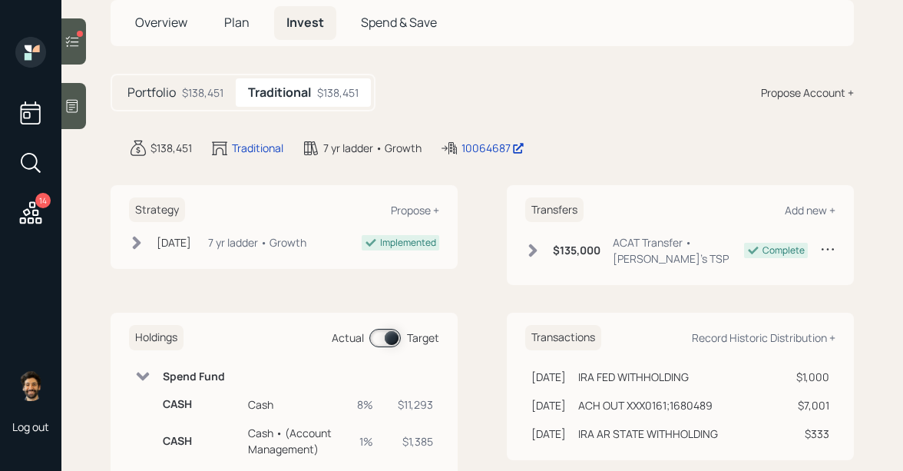
click at [150, 362] on td at bounding box center [143, 376] width 28 height 28
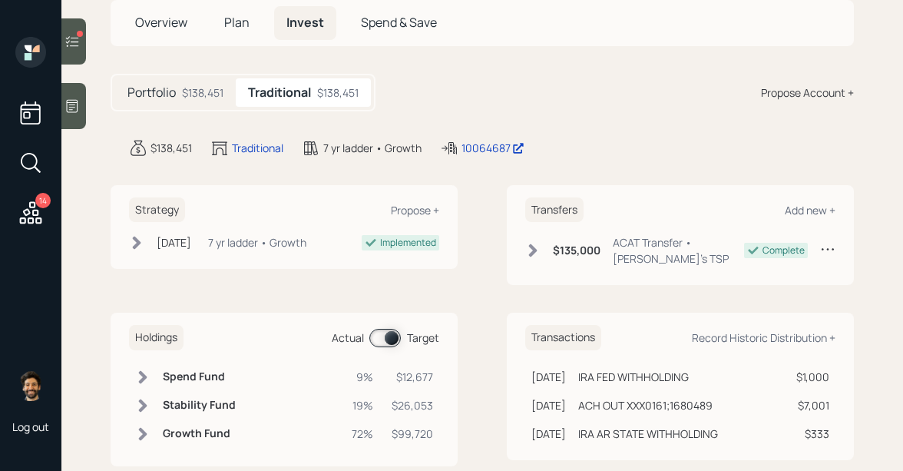
click at [203, 84] on div "$138,451" at bounding box center [202, 92] width 41 height 16
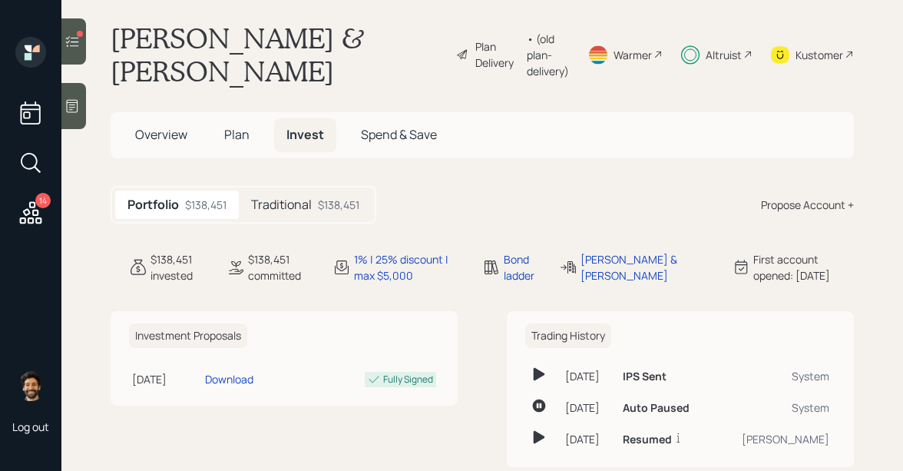
click at [239, 126] on span "Plan" at bounding box center [236, 134] width 25 height 17
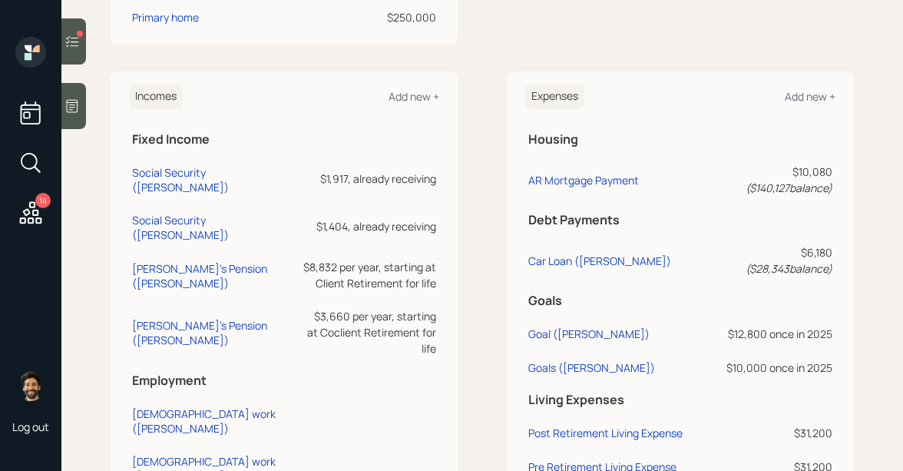
scroll to position [866, 0]
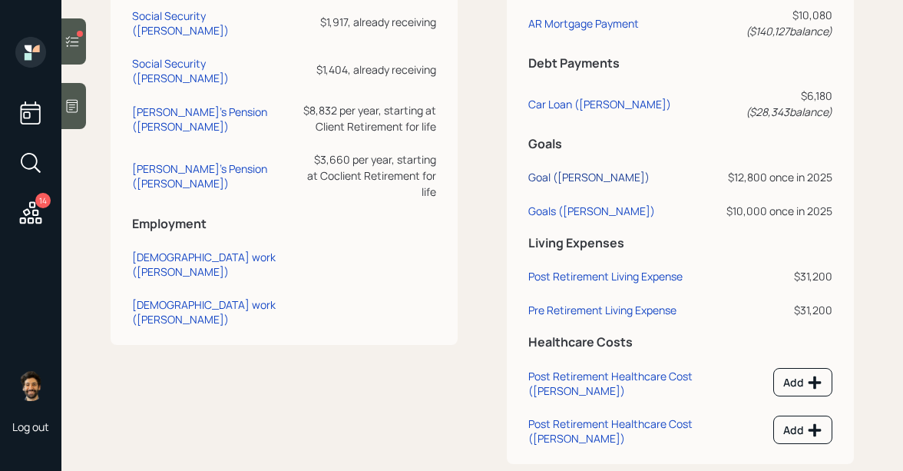
click at [549, 170] on div "Goal (David)" at bounding box center [588, 177] width 121 height 15
select select "0"
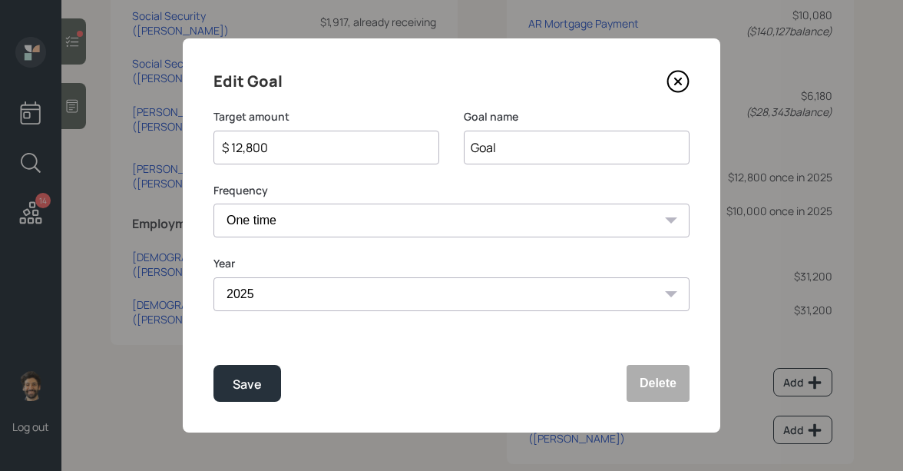
click at [248, 139] on input "$ 12,800" at bounding box center [320, 147] width 200 height 18
click at [240, 383] on div "Save" at bounding box center [247, 384] width 29 height 21
type input "$ 12,800"
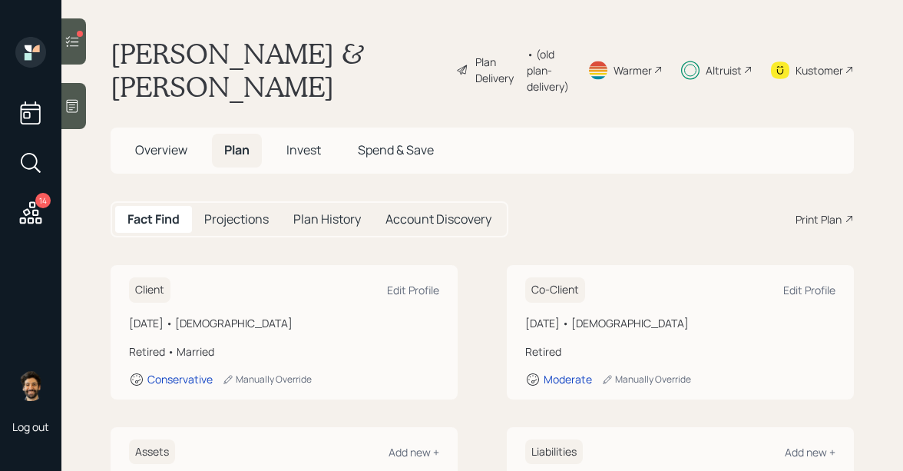
click at [302, 141] on span "Invest" at bounding box center [303, 149] width 35 height 17
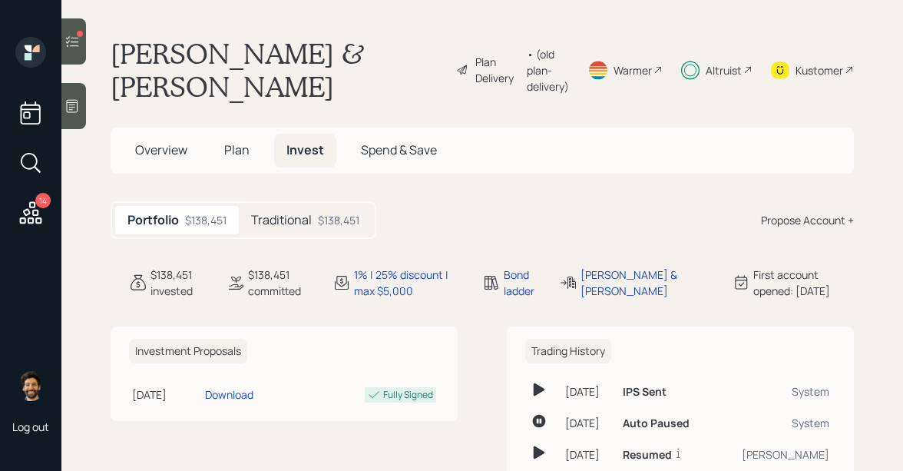
click at [280, 213] on h5 "Traditional" at bounding box center [281, 220] width 61 height 15
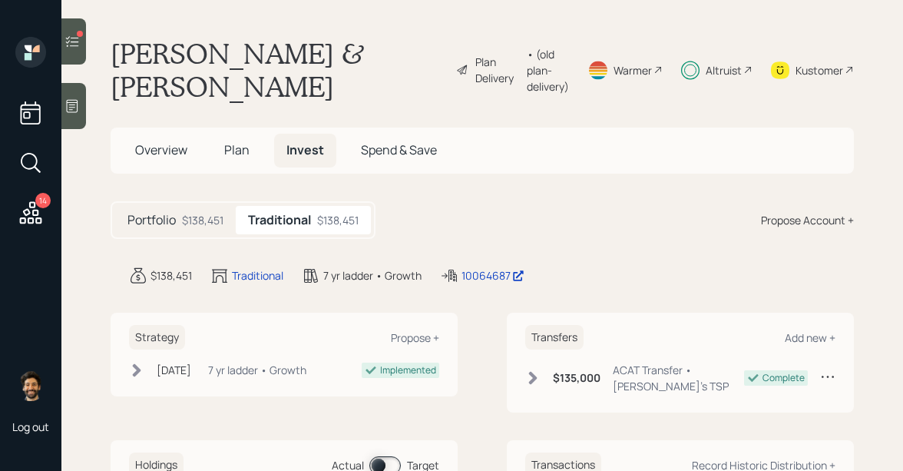
click at [381, 456] on span at bounding box center [384, 465] width 31 height 18
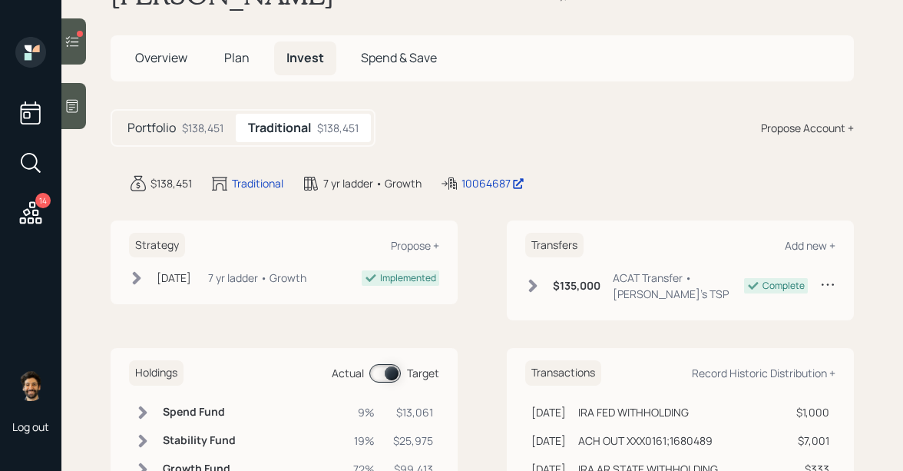
scroll to position [127, 0]
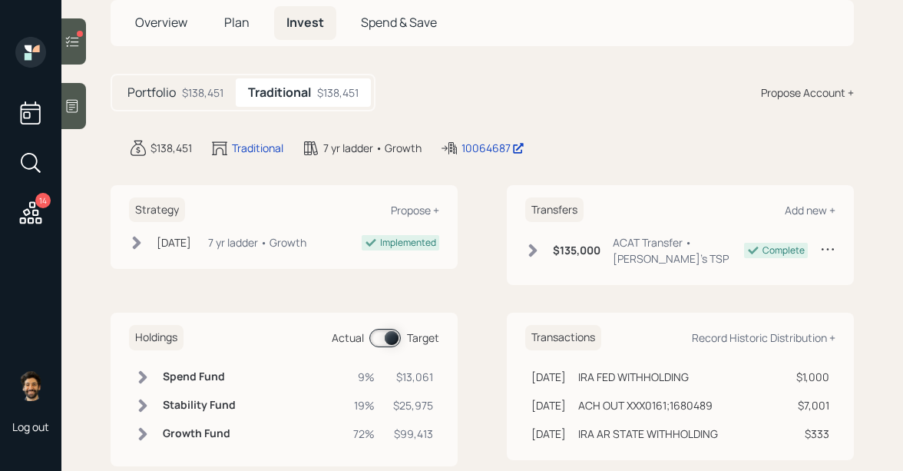
click at [174, 370] on h6 "Spend Fund" at bounding box center [199, 376] width 73 height 13
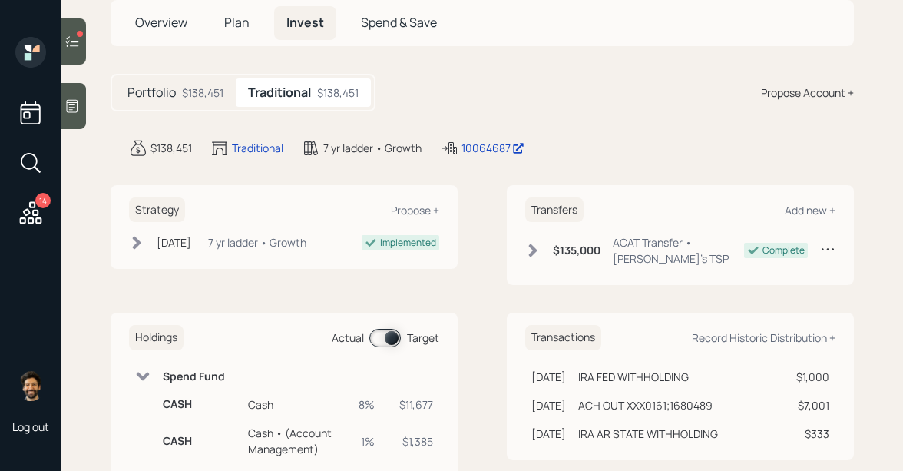
click at [174, 370] on h6 "Spend Fund" at bounding box center [199, 376] width 73 height 13
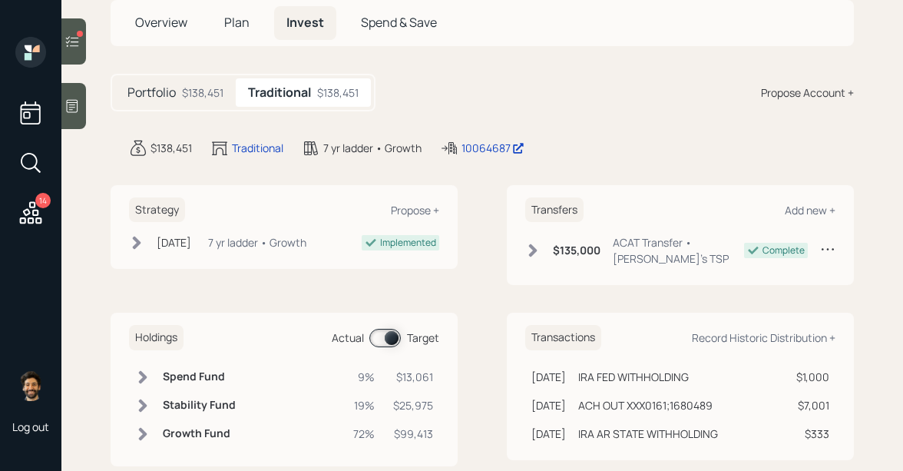
scroll to position [0, 0]
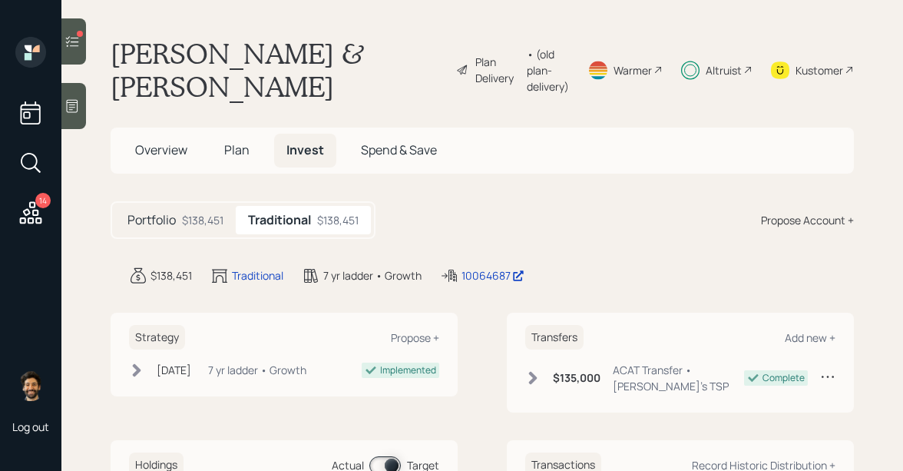
click at [71, 43] on icon at bounding box center [71, 41] width 15 height 15
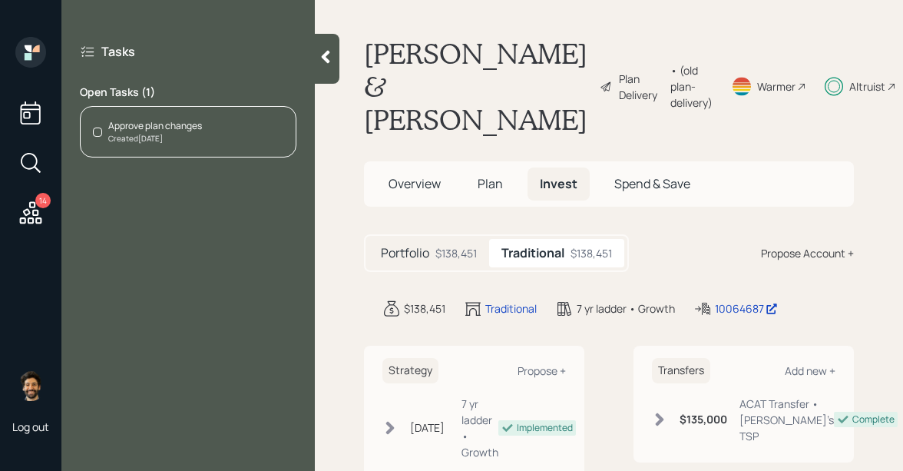
click at [156, 131] on div "Approve plan changes" at bounding box center [155, 126] width 94 height 14
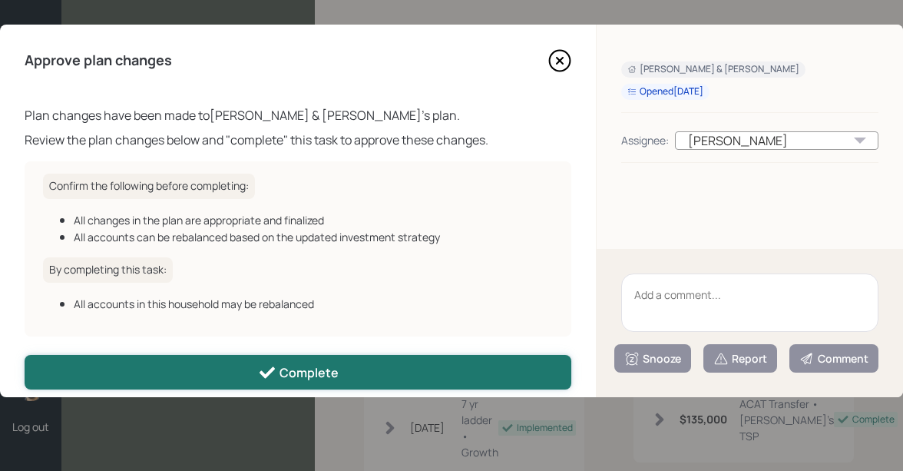
click at [329, 369] on div "Complete" at bounding box center [298, 372] width 81 height 18
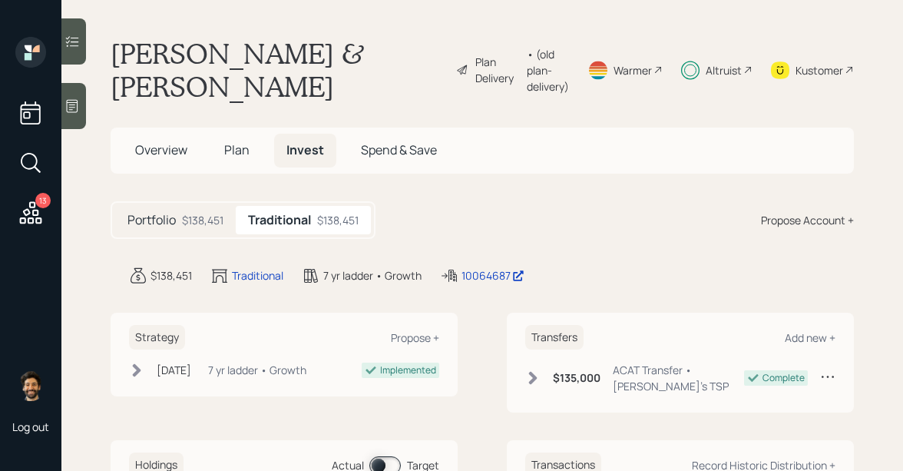
click at [38, 209] on icon at bounding box center [31, 213] width 28 height 28
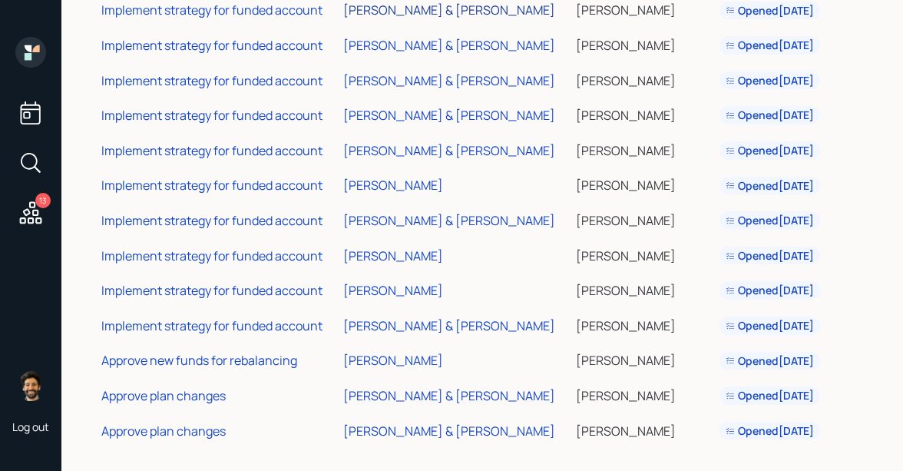
scroll to position [162, 0]
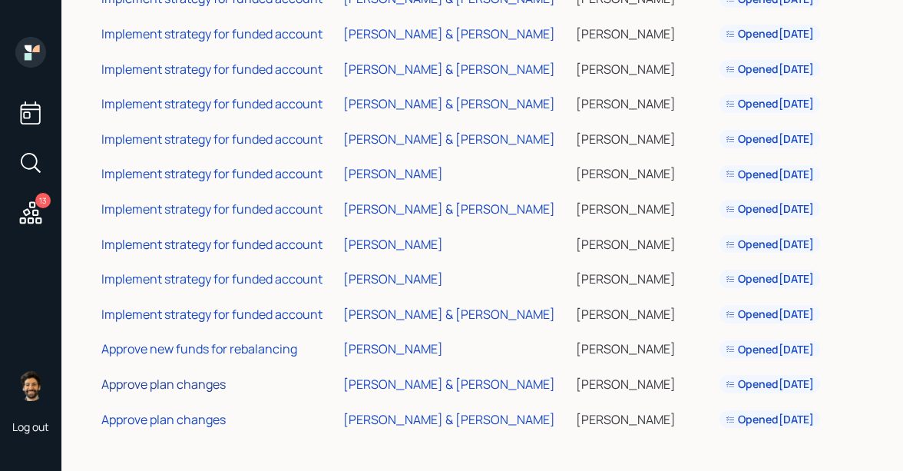
click at [181, 382] on div "Approve plan changes" at bounding box center [163, 383] width 124 height 17
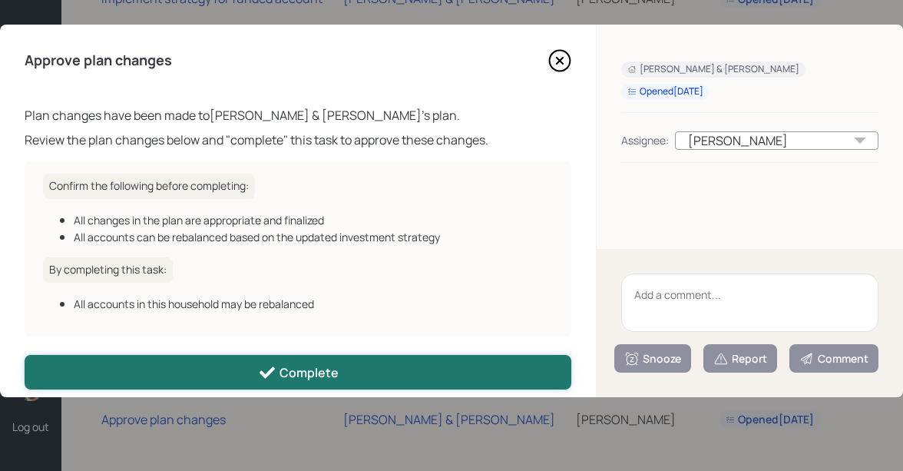
click at [332, 365] on div "Complete" at bounding box center [298, 372] width 81 height 18
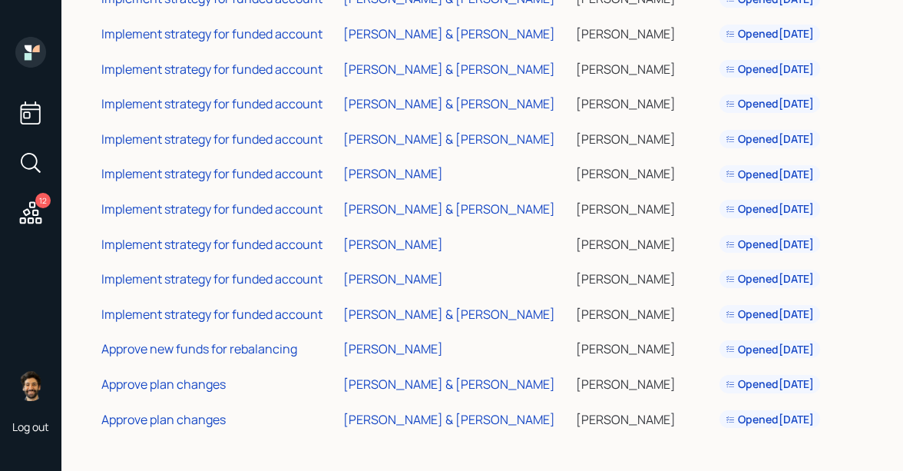
click at [190, 418] on div "Approve plan changes" at bounding box center [163, 419] width 124 height 17
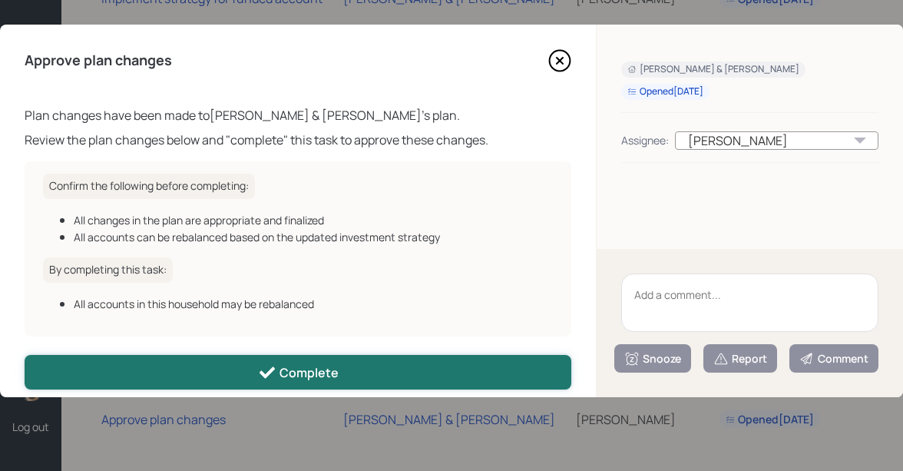
click at [230, 372] on button "Complete" at bounding box center [298, 372] width 547 height 35
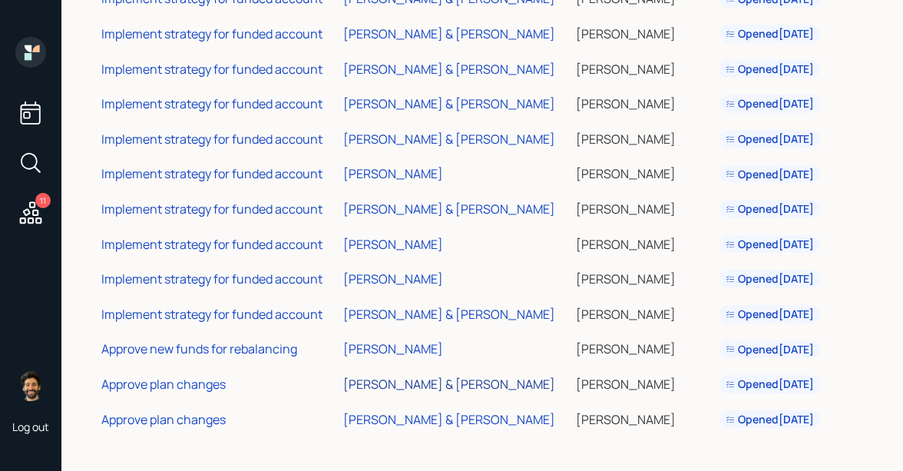
click at [377, 381] on div "[PERSON_NAME] & [PERSON_NAME]" at bounding box center [449, 383] width 212 height 17
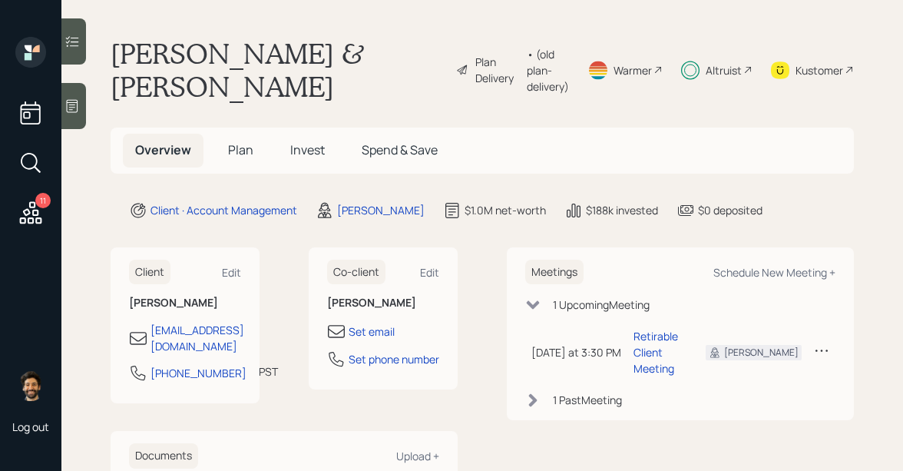
click at [38, 210] on icon at bounding box center [31, 212] width 22 height 22
